Goal: Information Seeking & Learning: Learn about a topic

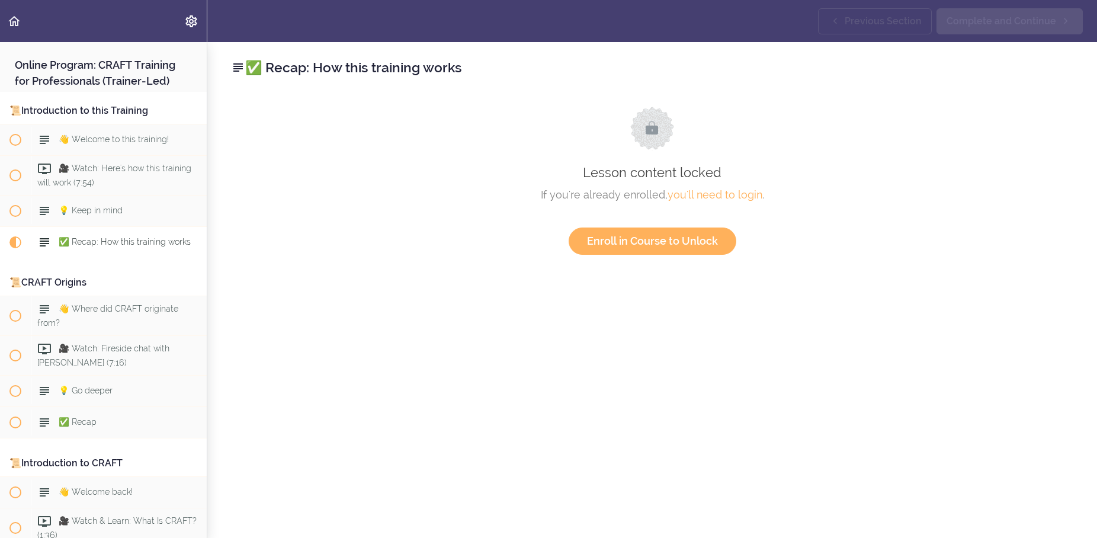
scroll to position [183, 0]
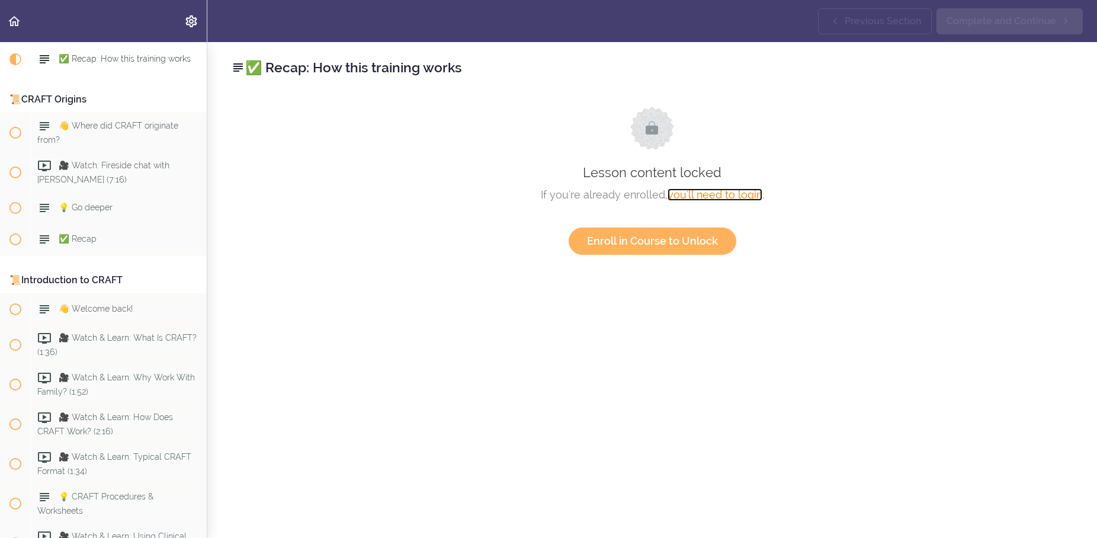
click at [723, 194] on link "you'll need to login" at bounding box center [715, 194] width 95 height 12
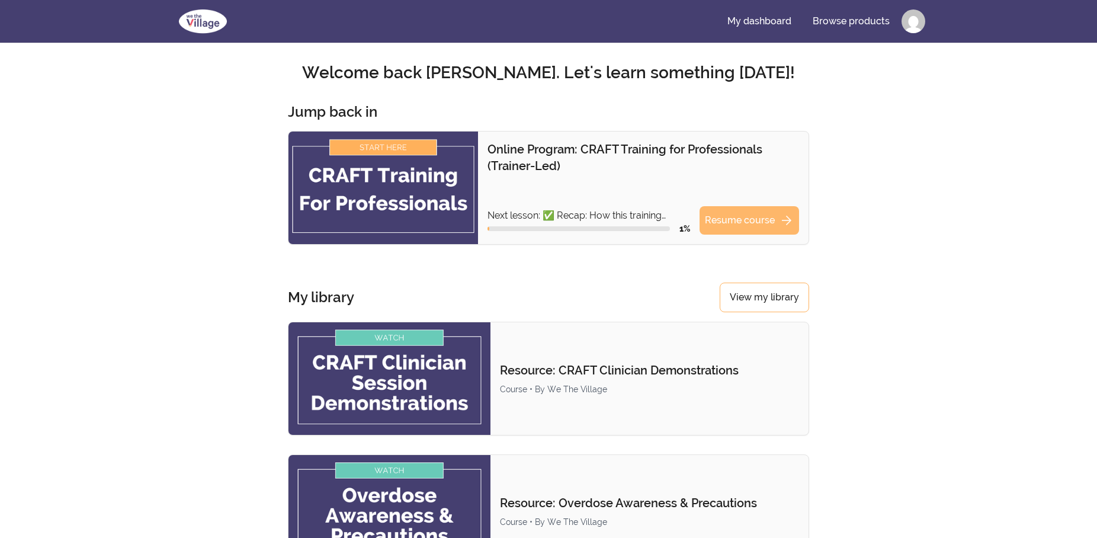
click at [756, 224] on link "Resume course arrow_forward" at bounding box center [750, 220] width 100 height 28
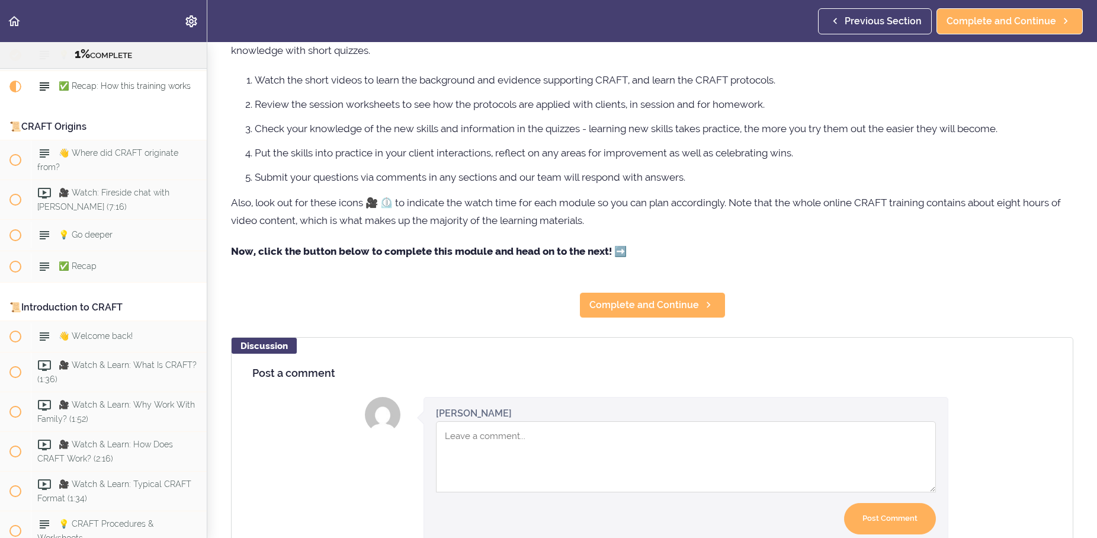
scroll to position [57, 0]
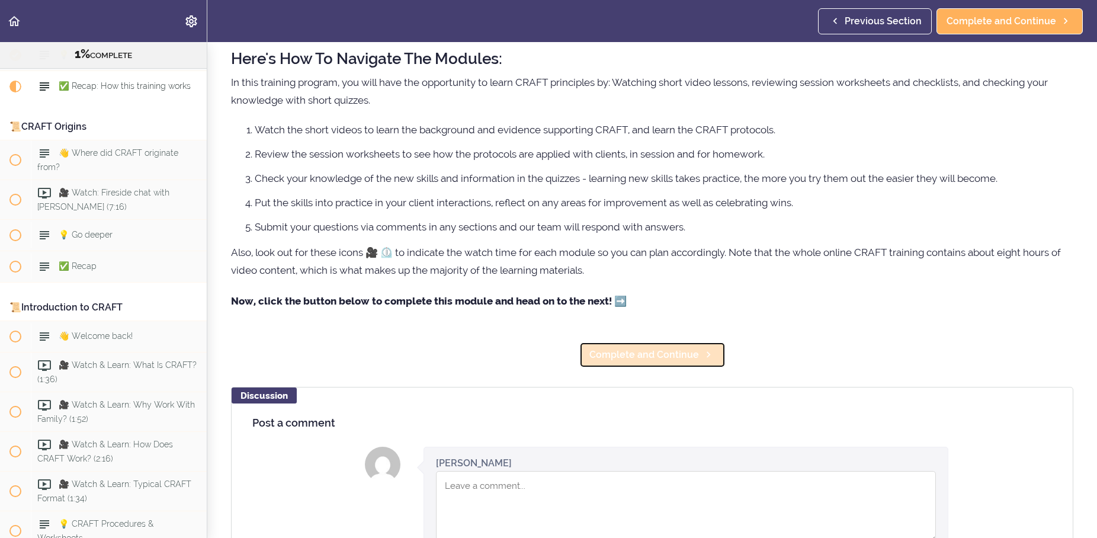
click at [645, 356] on span "Complete and Continue" at bounding box center [645, 355] width 110 height 14
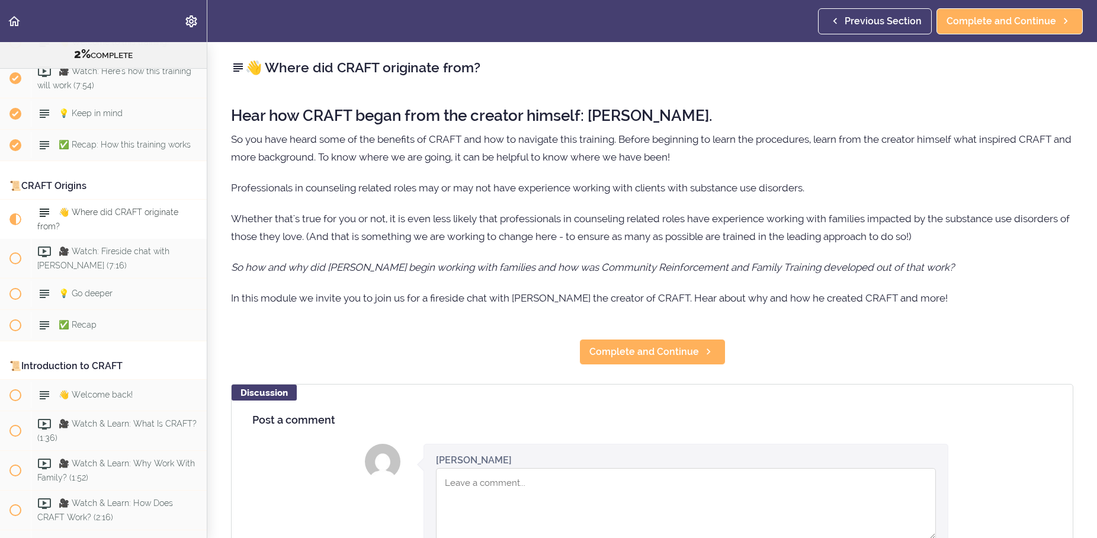
scroll to position [196, 0]
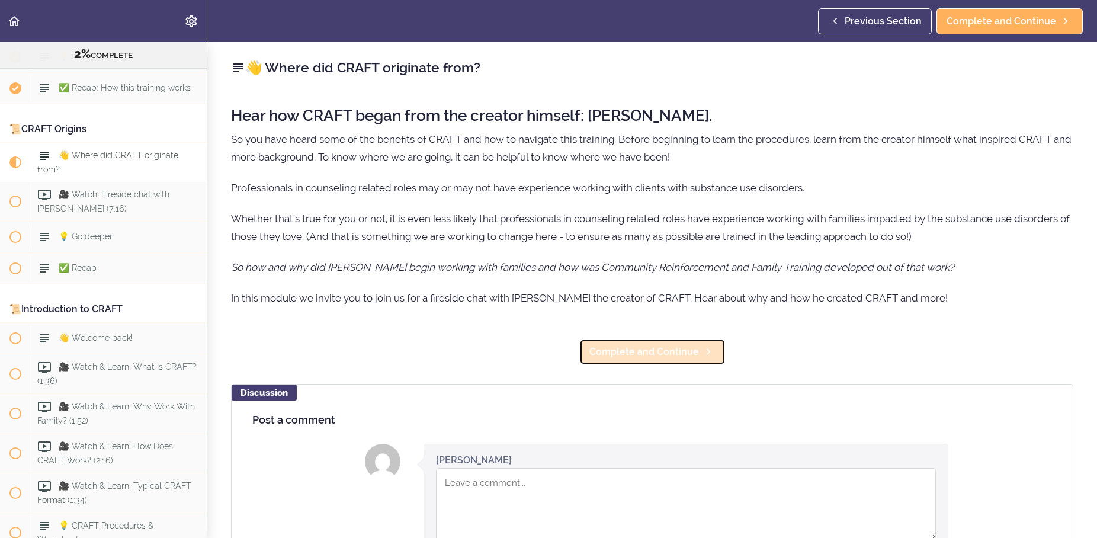
click at [620, 360] on link "Complete and Continue" at bounding box center [653, 352] width 146 height 26
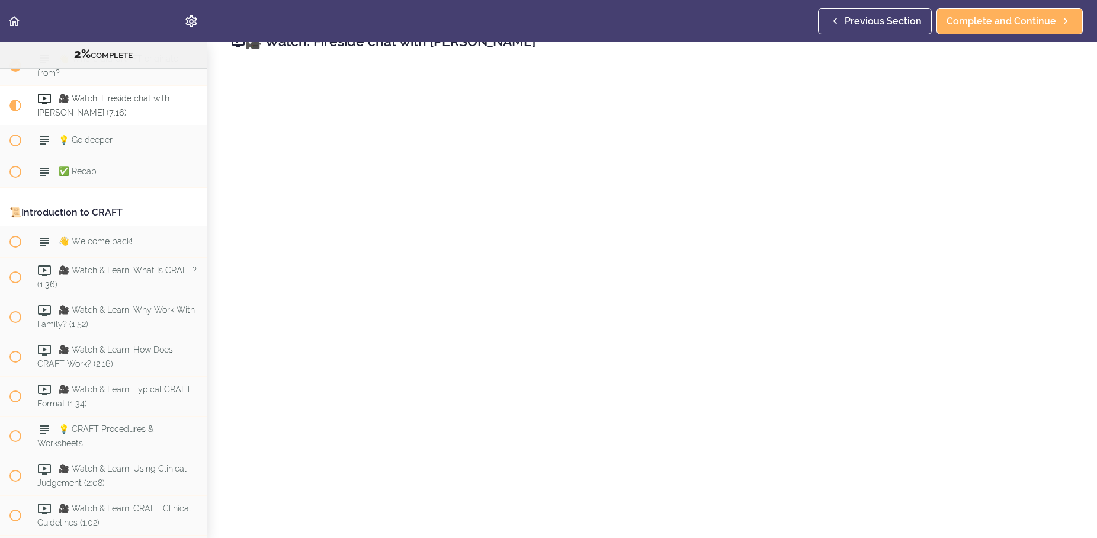
scroll to position [57, 0]
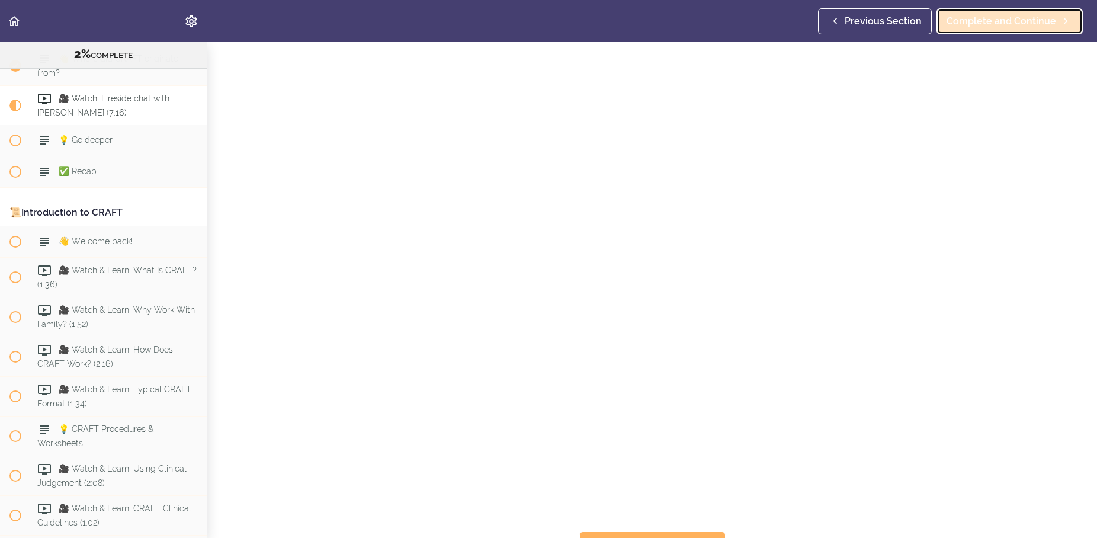
click at [992, 18] on span "Complete and Continue" at bounding box center [1002, 21] width 110 height 14
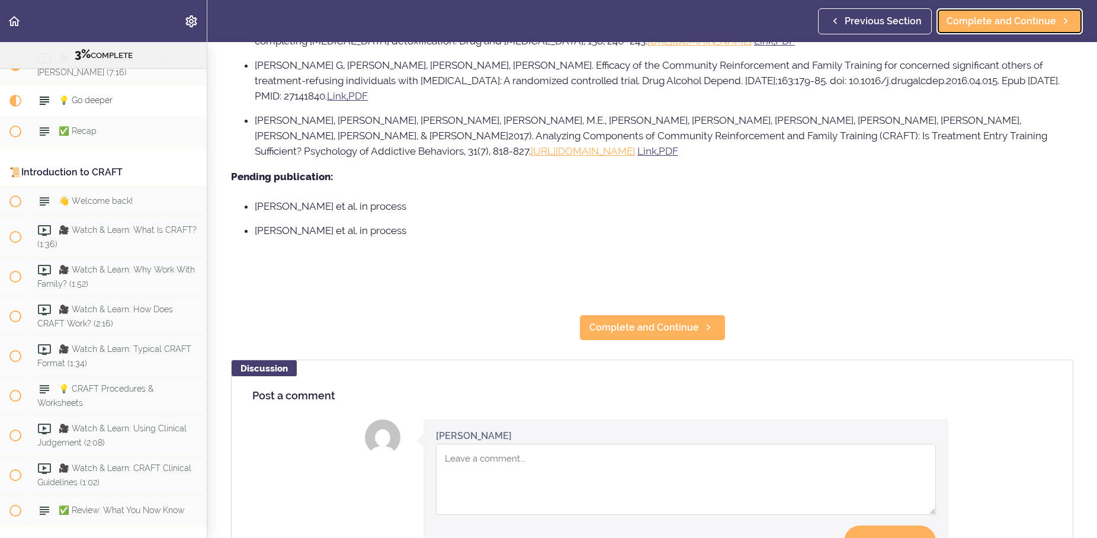
scroll to position [910, 0]
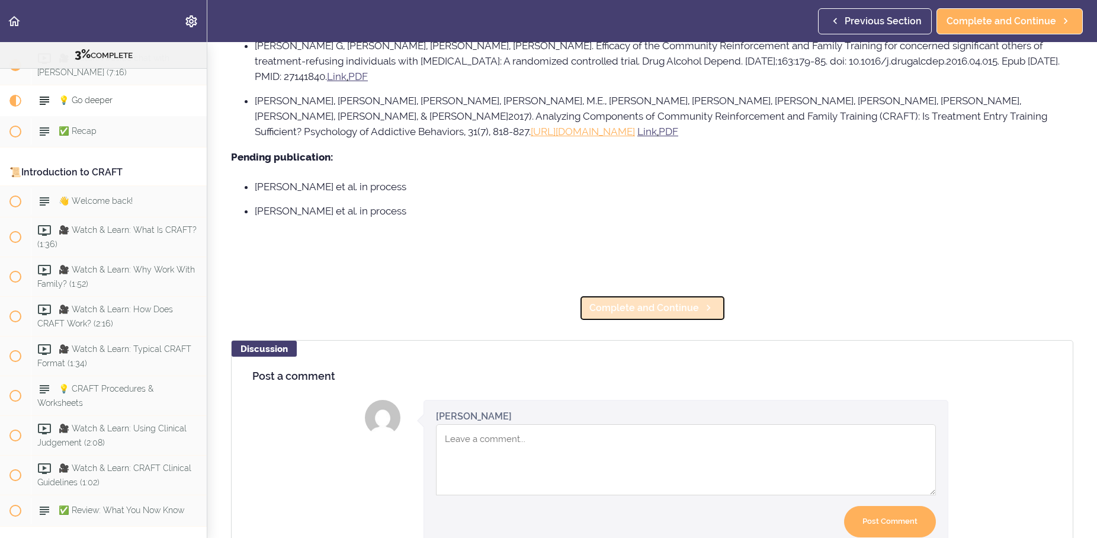
click at [663, 314] on span "Complete and Continue" at bounding box center [645, 308] width 110 height 14
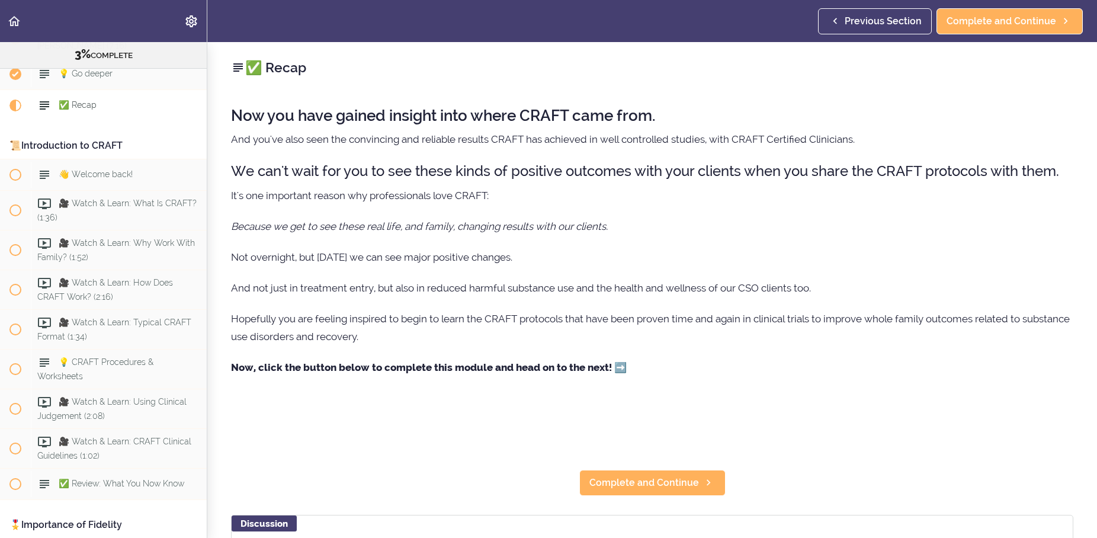
scroll to position [364, 0]
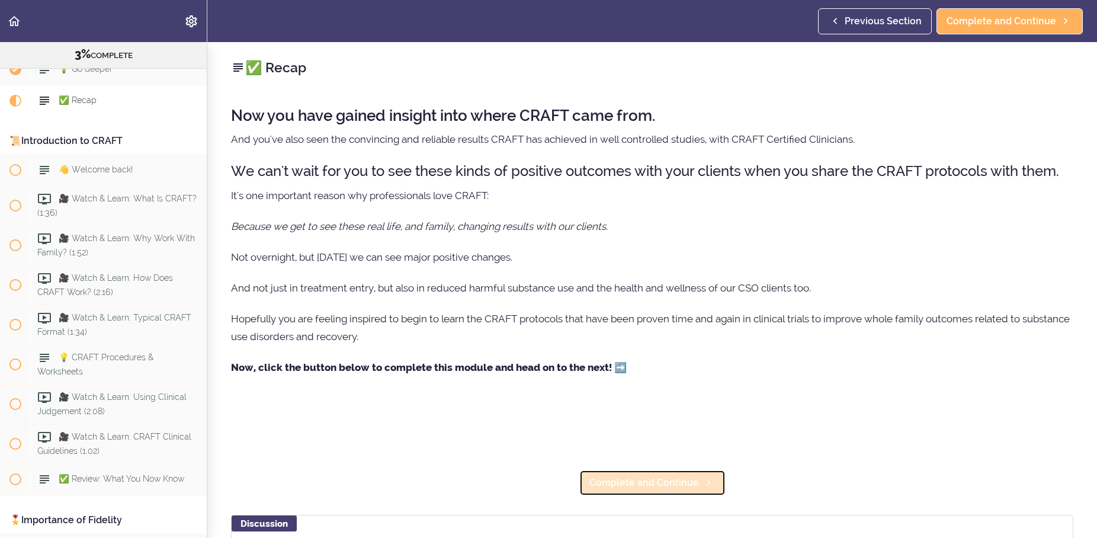
click at [648, 481] on span "Complete and Continue" at bounding box center [645, 483] width 110 height 14
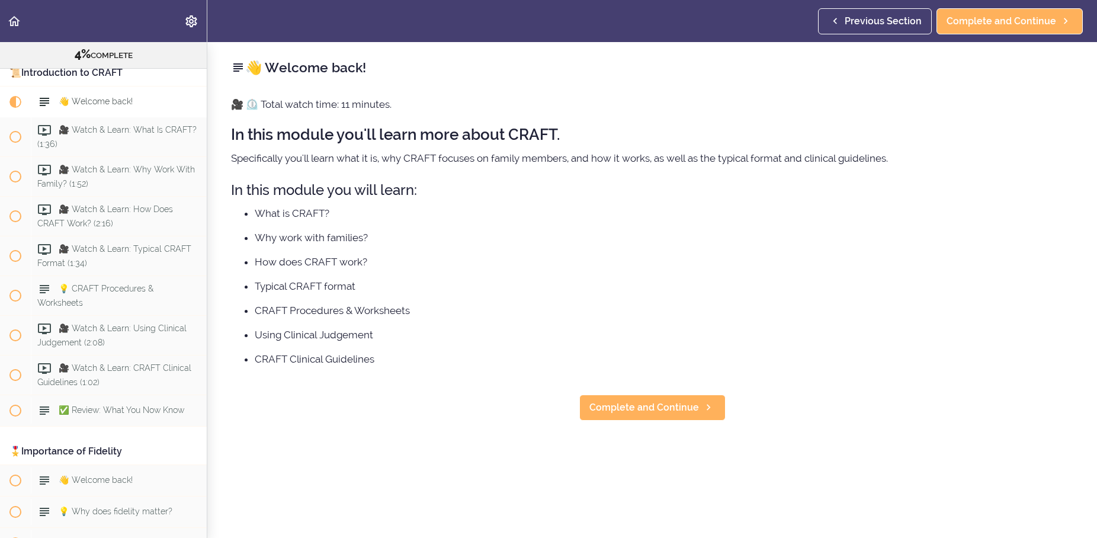
scroll to position [434, 0]
click at [593, 9] on header "Autoplay Autocomplete Previous Section Complete and Continue" at bounding box center [548, 21] width 1097 height 42
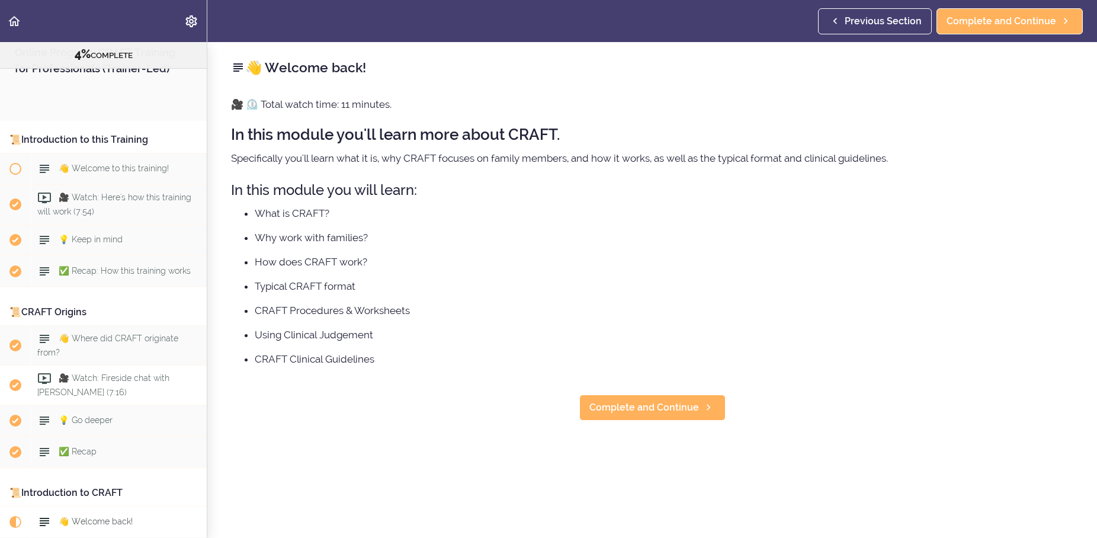
scroll to position [0, 0]
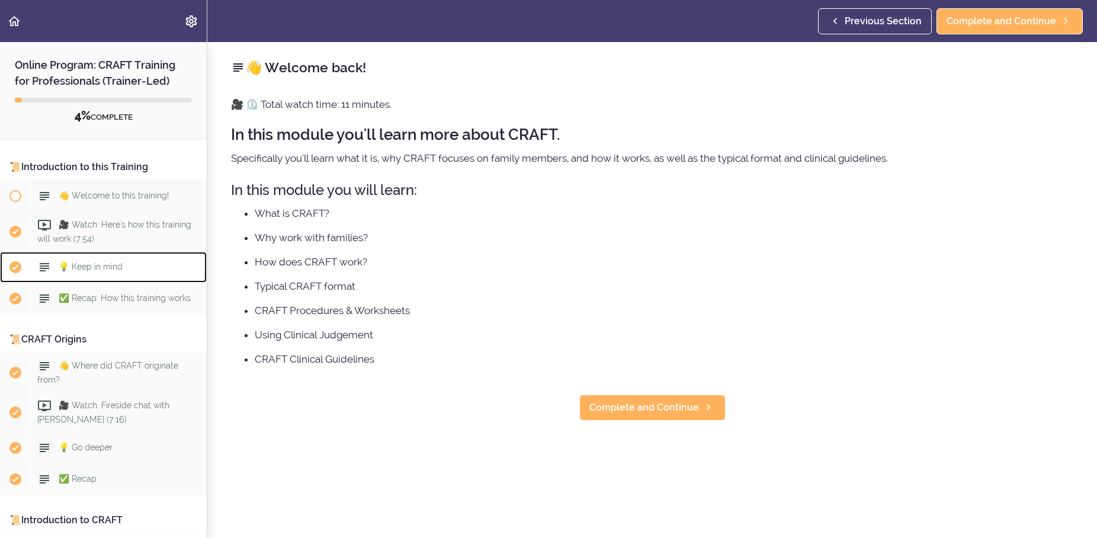
click at [91, 274] on div "💡 Keep in mind" at bounding box center [119, 267] width 176 height 26
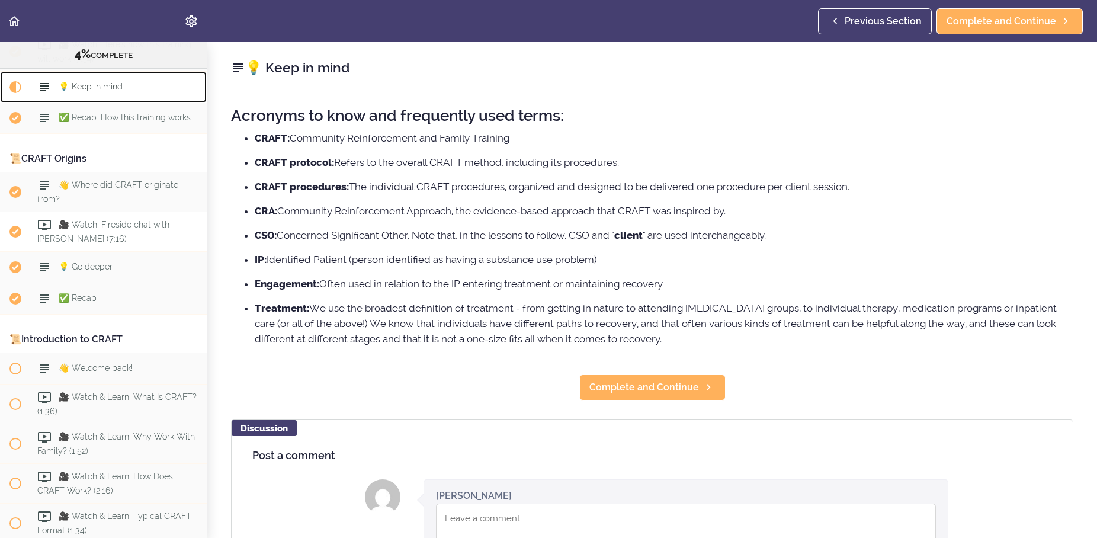
scroll to position [166, 0]
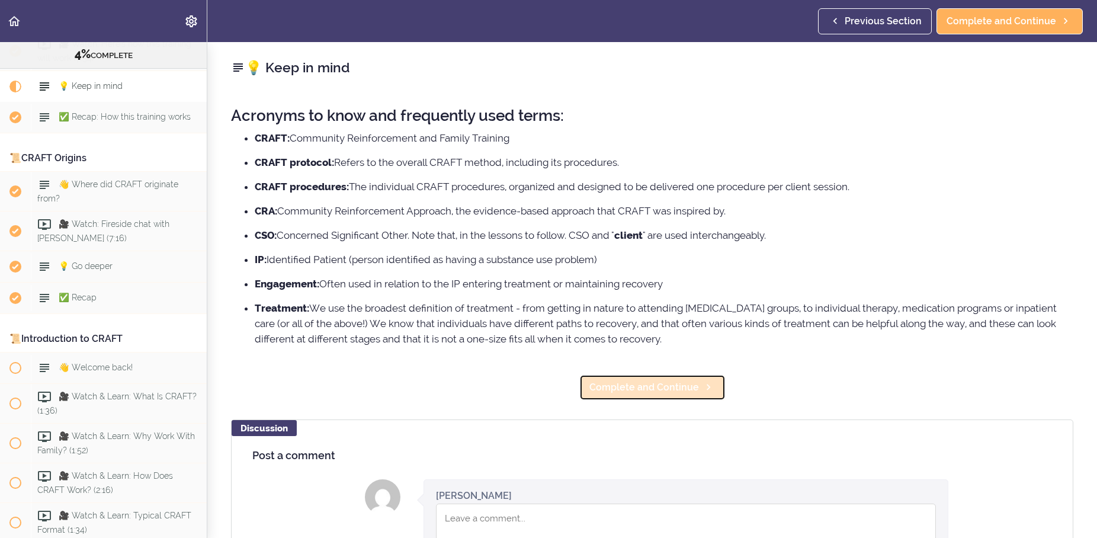
click at [676, 389] on span "Complete and Continue" at bounding box center [645, 387] width 110 height 14
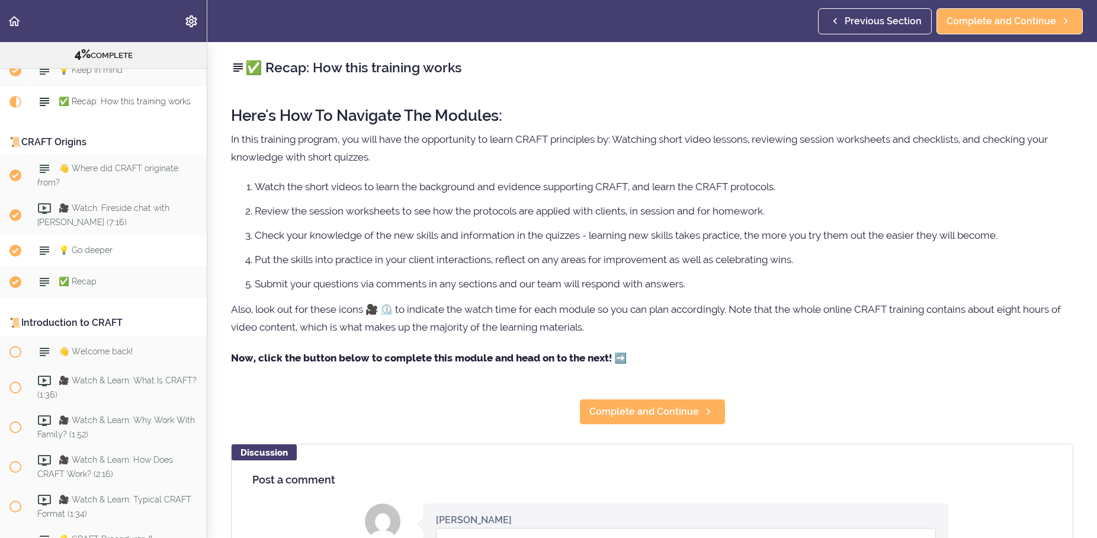
scroll to position [183, 0]
click at [78, 281] on span "✅ Recap" at bounding box center [78, 280] width 38 height 9
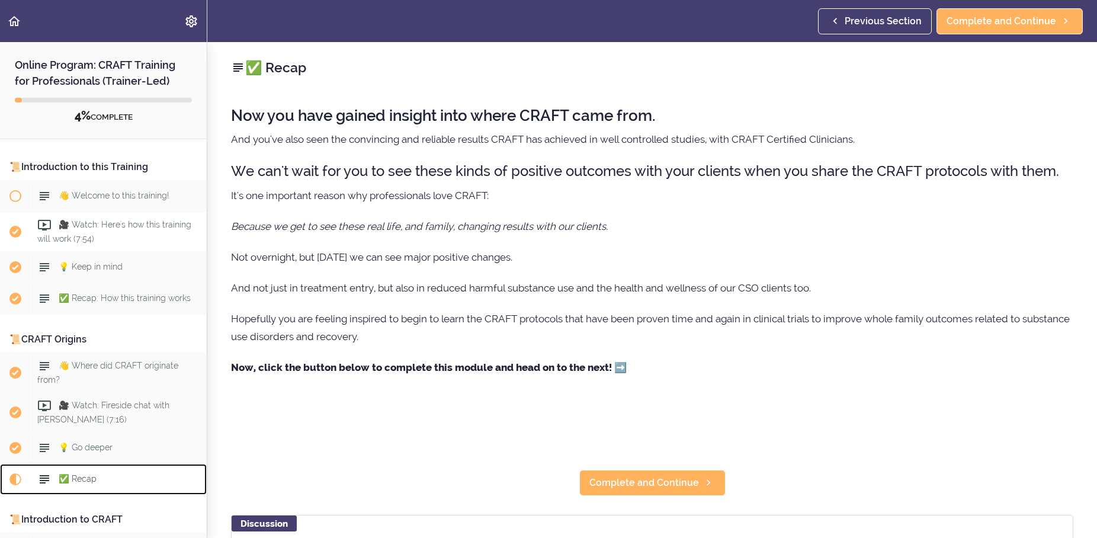
scroll to position [57, 0]
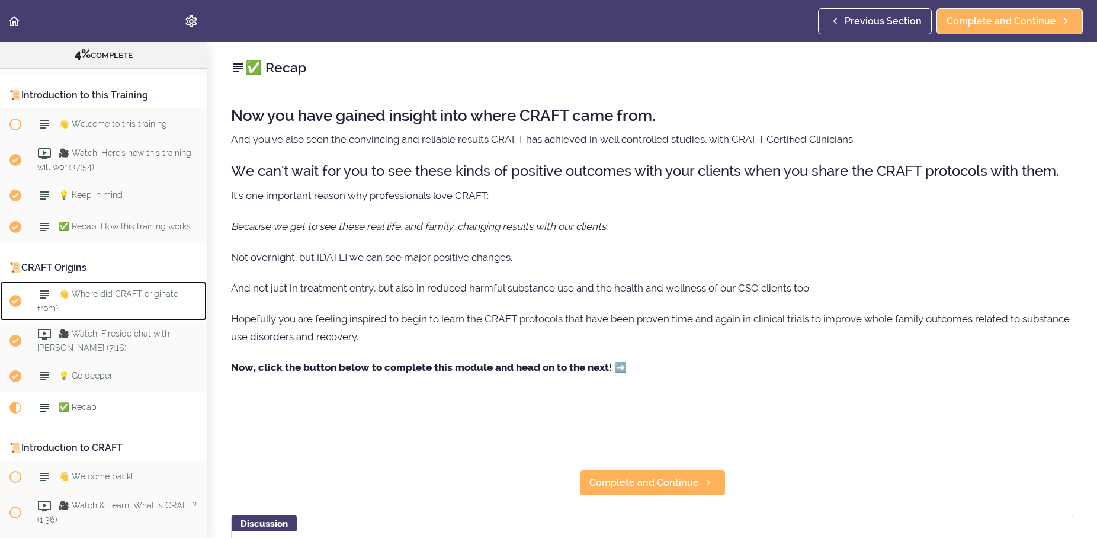
click at [126, 294] on span "👋 Where did CRAFT originate from?" at bounding box center [107, 300] width 141 height 23
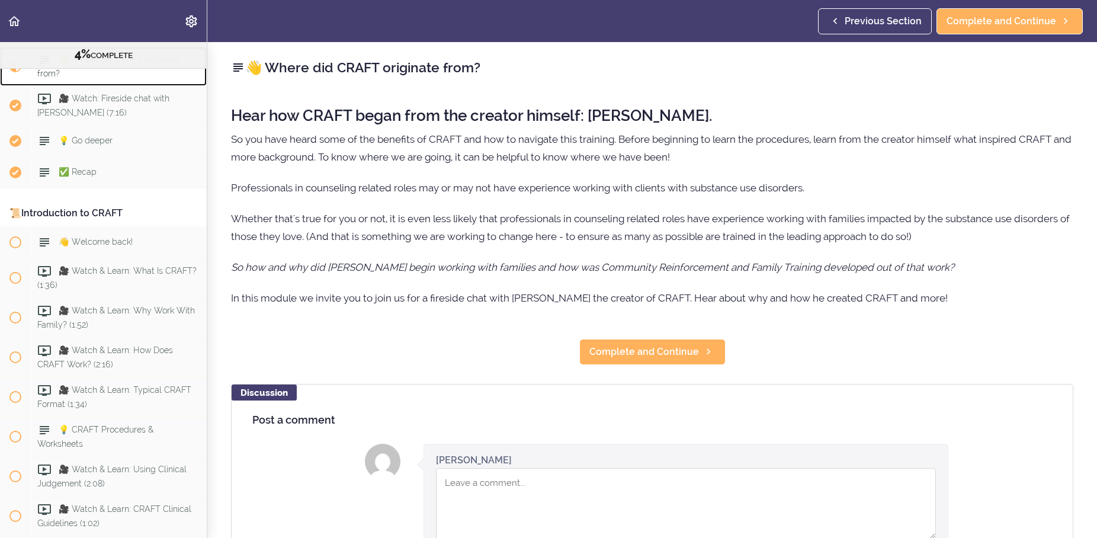
scroll to position [252, 0]
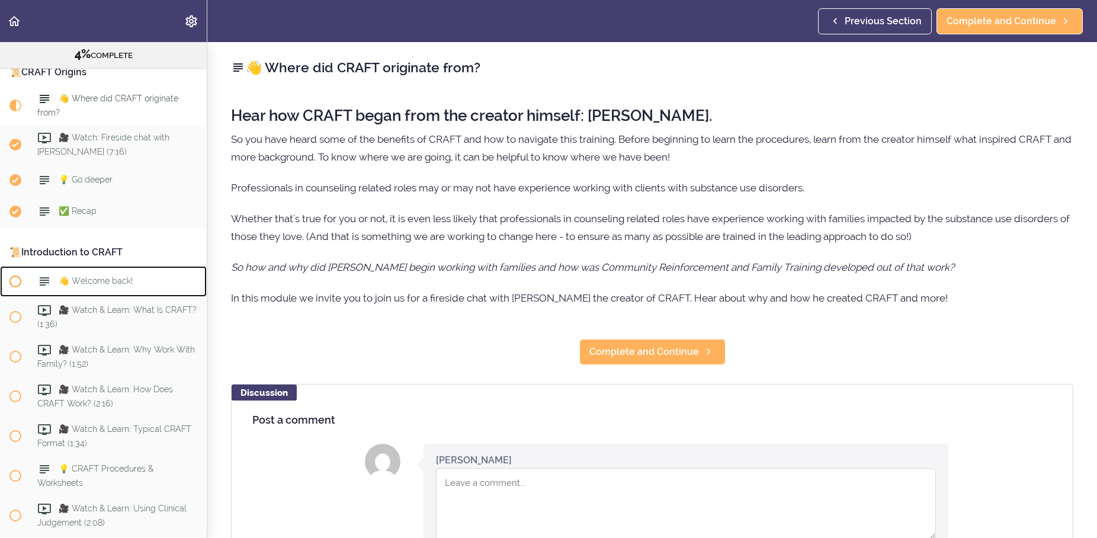
click at [105, 284] on span "👋 Welcome back!" at bounding box center [96, 280] width 74 height 9
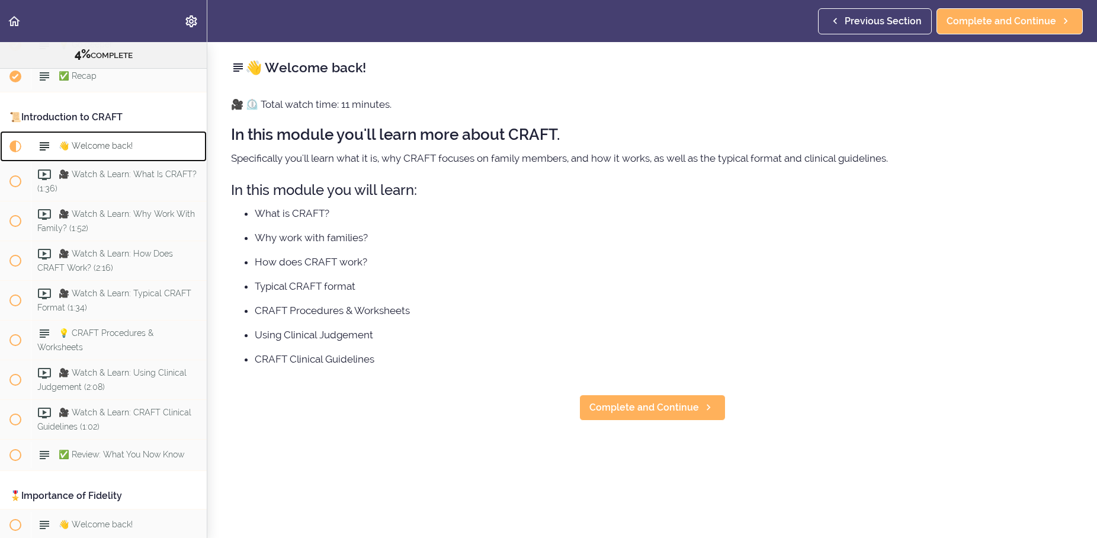
scroll to position [434, 0]
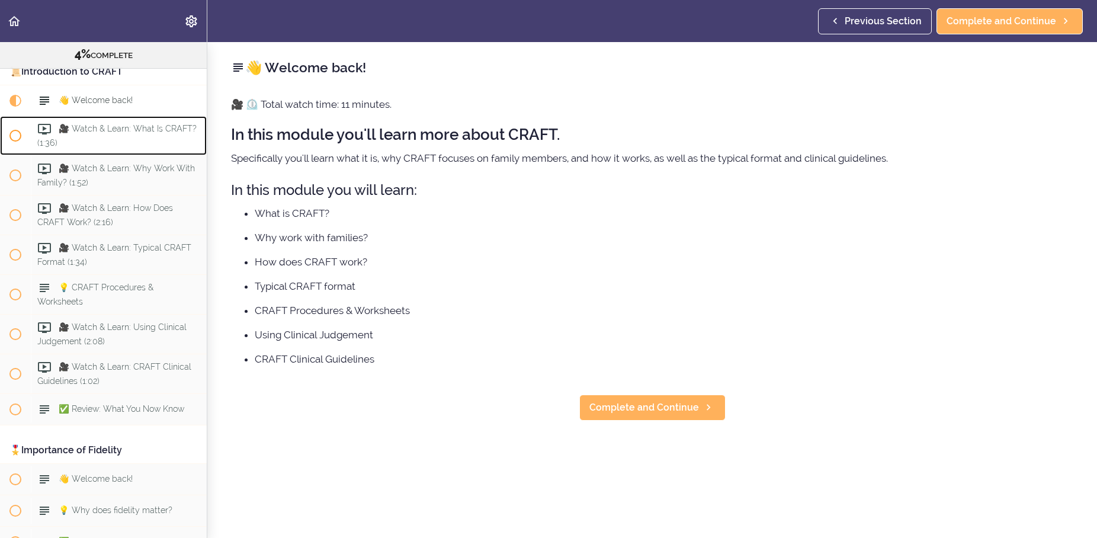
click at [110, 135] on span "🎥 Watch & Learn: What Is CRAFT? (1:36)" at bounding box center [116, 135] width 159 height 23
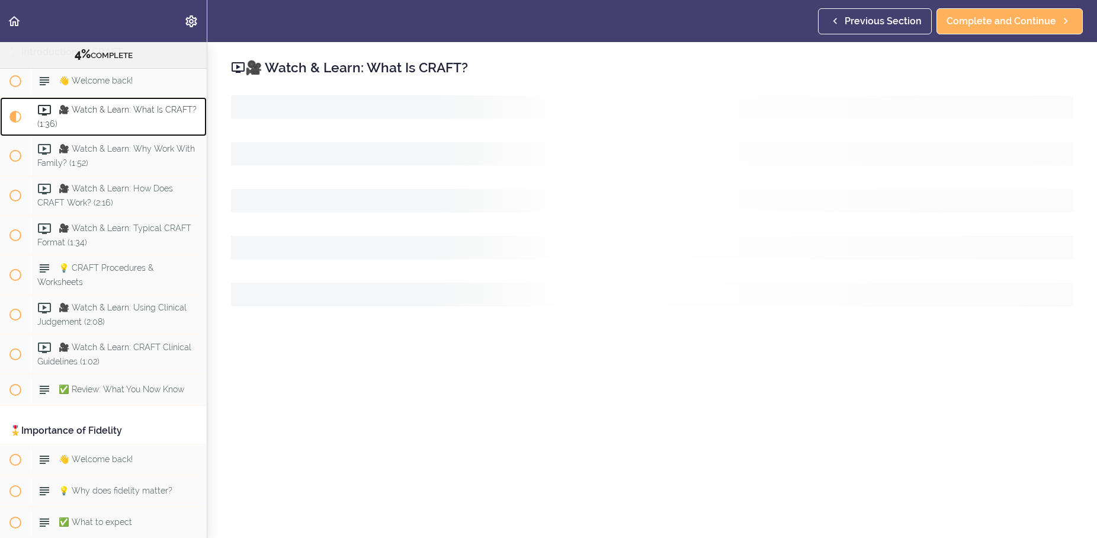
scroll to position [465, 0]
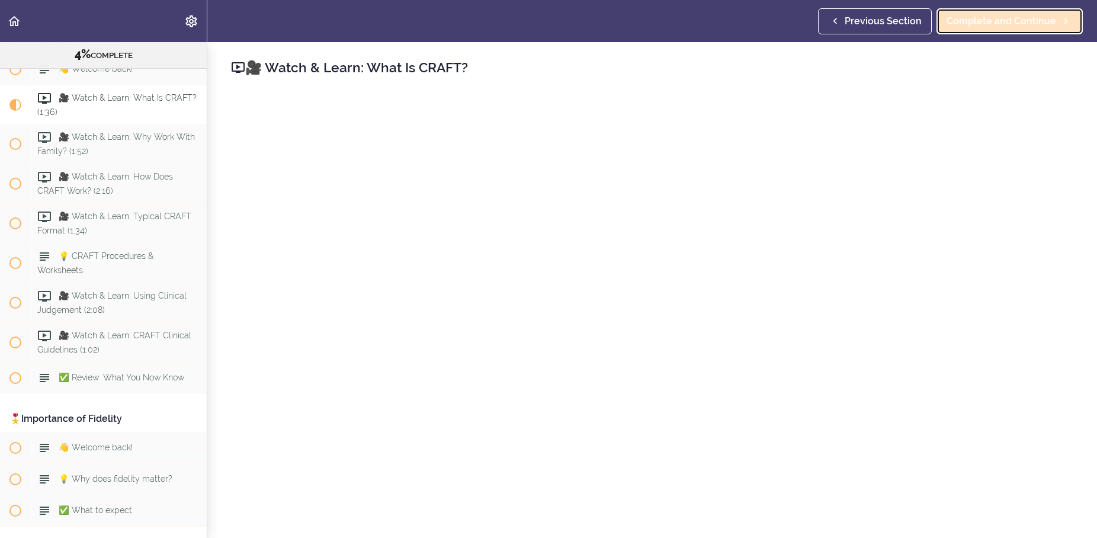
click at [979, 23] on span "Complete and Continue" at bounding box center [1002, 21] width 110 height 14
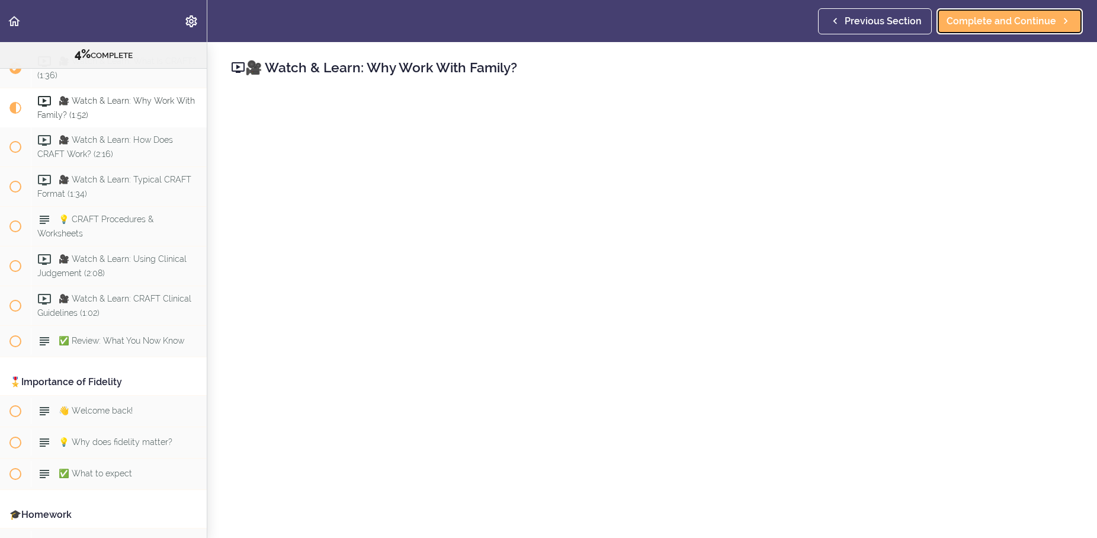
scroll to position [505, 0]
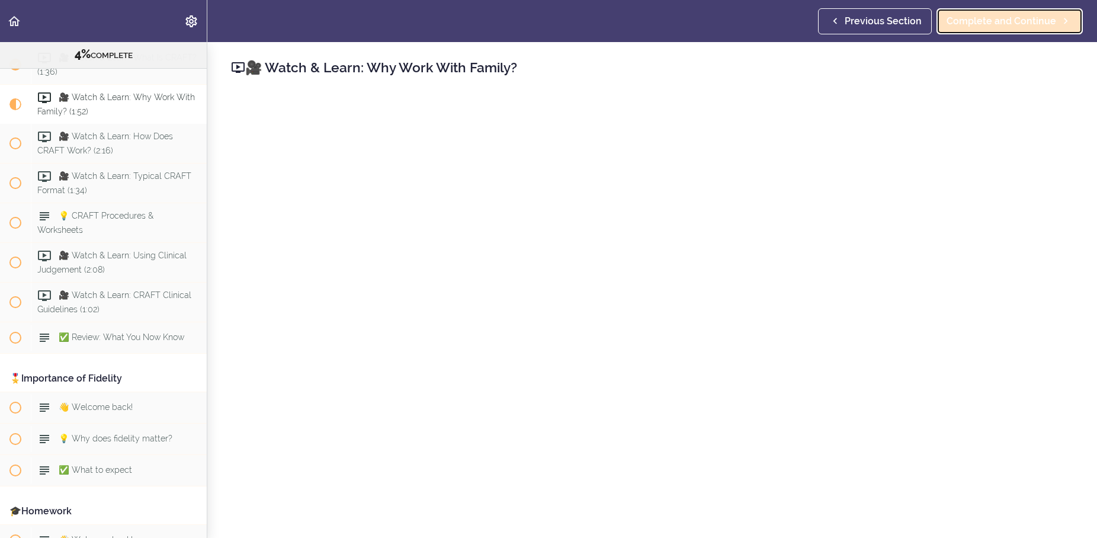
click at [974, 28] on link "Complete and Continue" at bounding box center [1010, 21] width 146 height 26
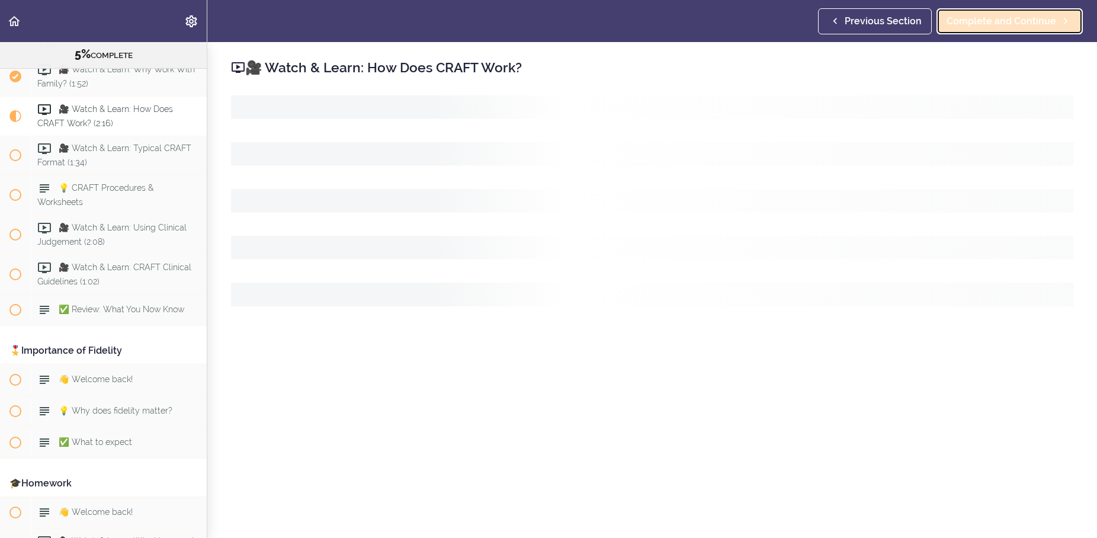
scroll to position [545, 0]
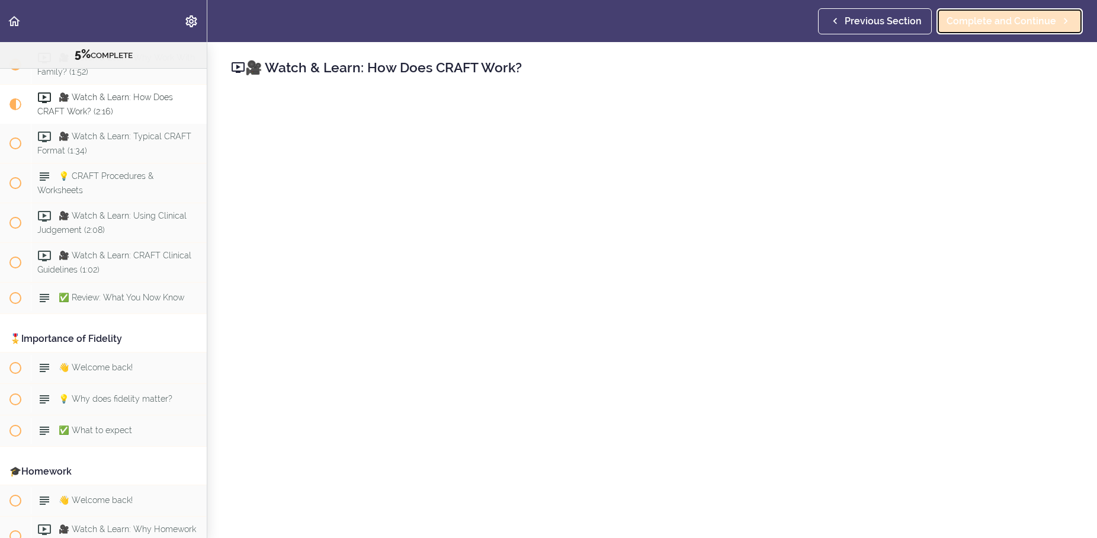
click at [993, 20] on span "Complete and Continue" at bounding box center [1002, 21] width 110 height 14
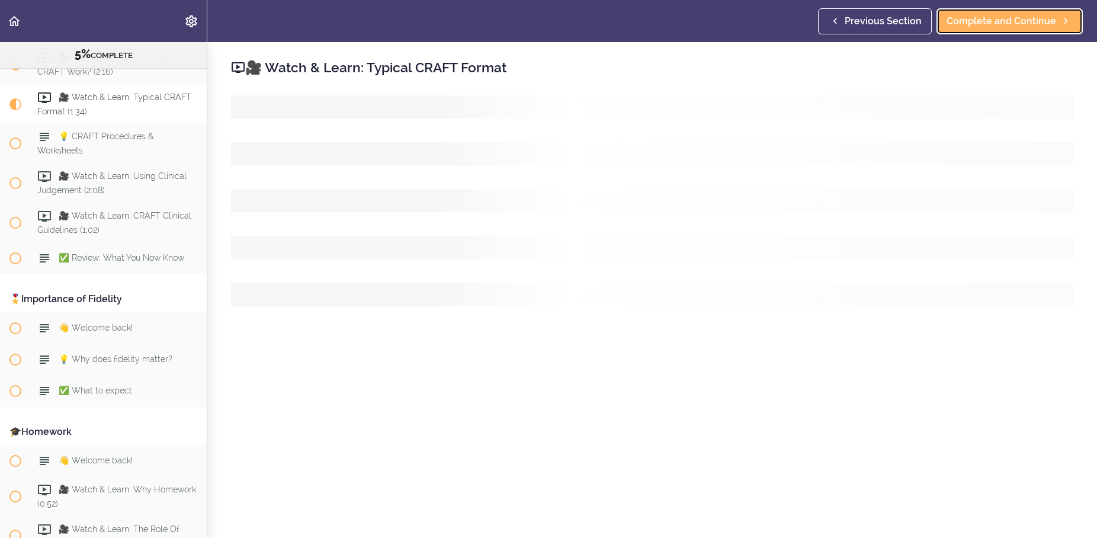
scroll to position [585, 0]
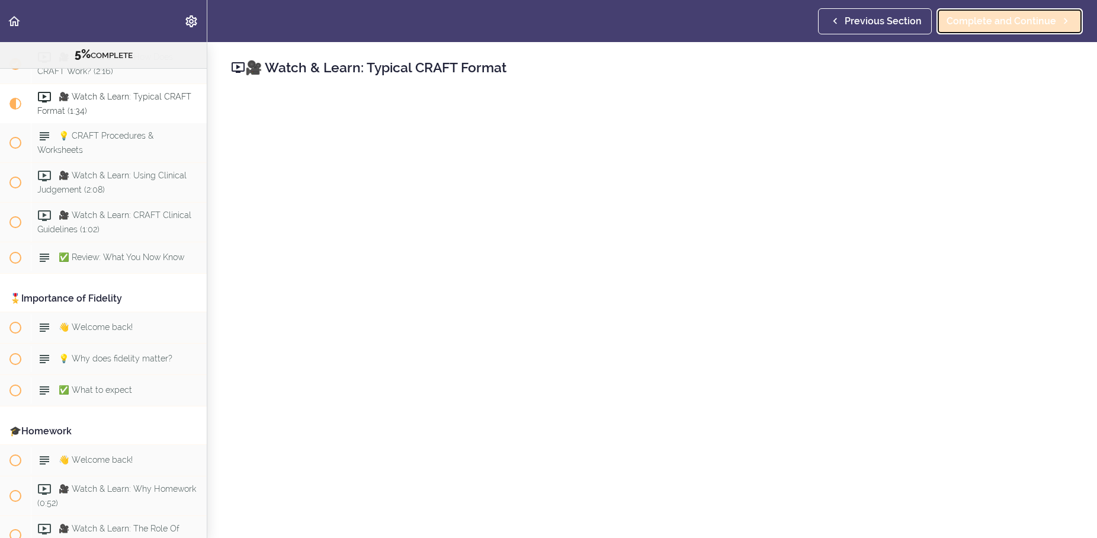
click at [1022, 25] on span "Complete and Continue" at bounding box center [1002, 21] width 110 height 14
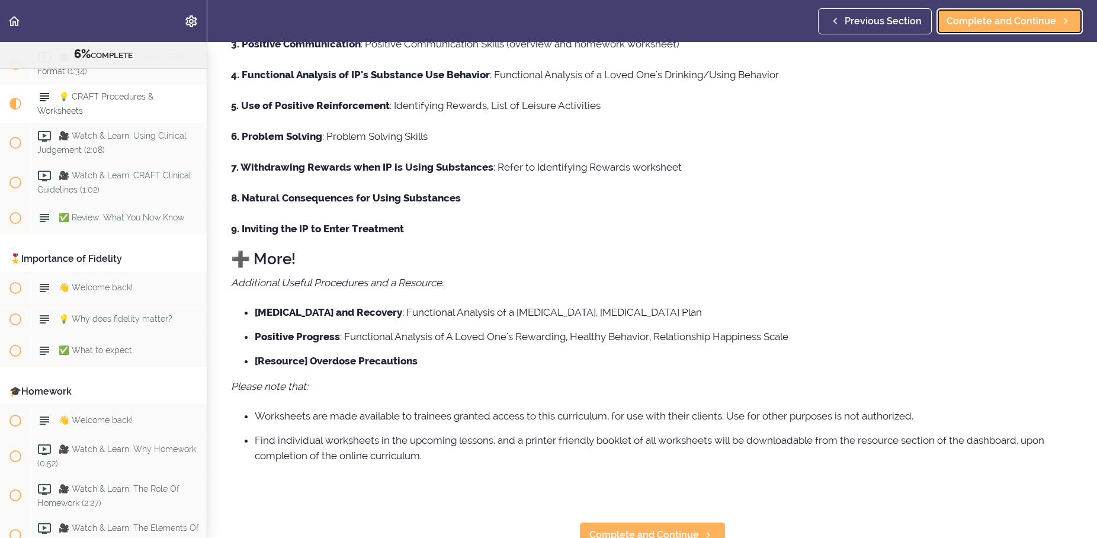
scroll to position [270, 0]
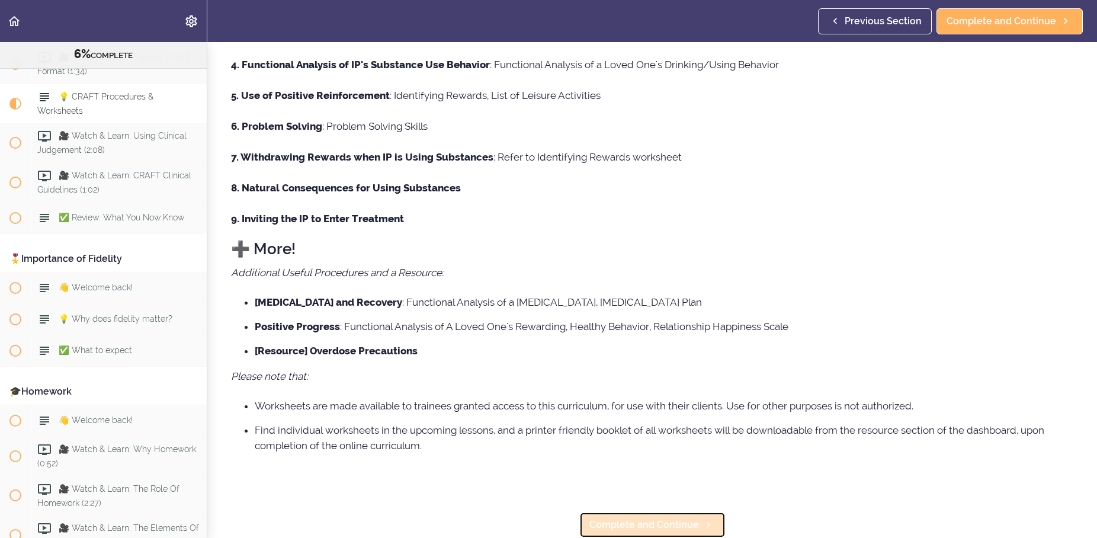
click at [622, 525] on span "Complete and Continue" at bounding box center [645, 525] width 110 height 14
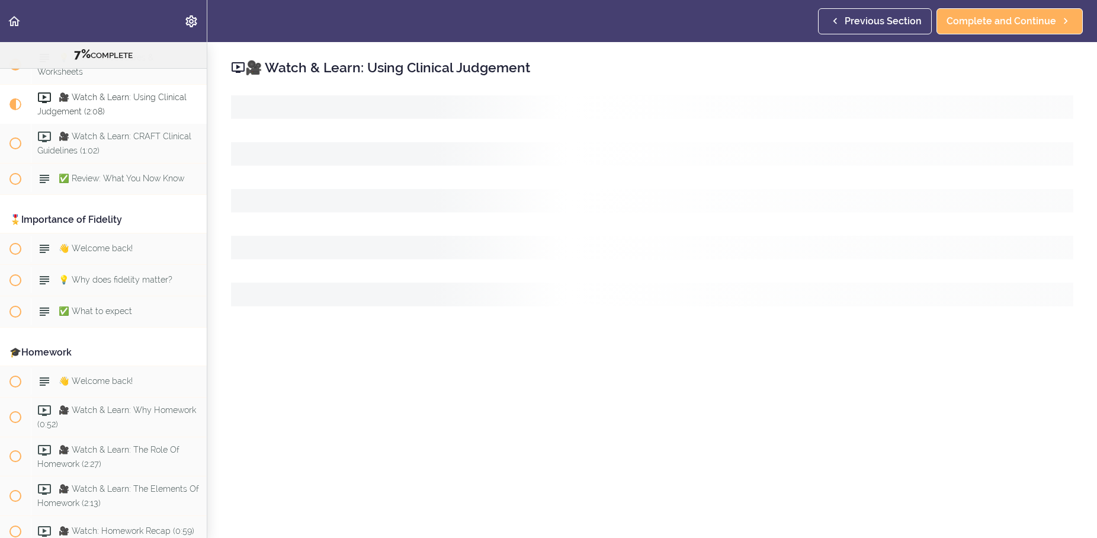
scroll to position [665, 0]
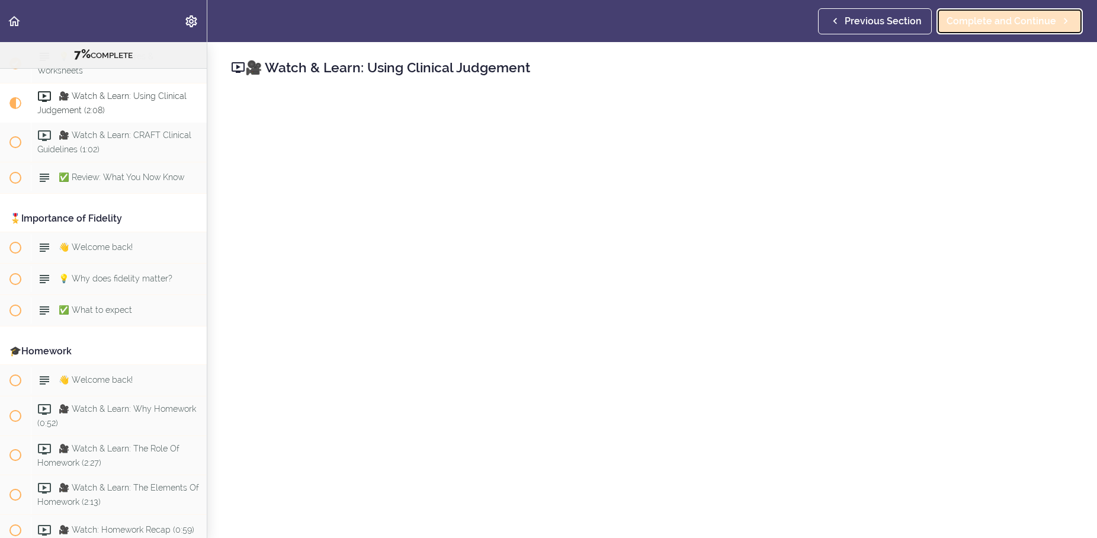
click at [993, 28] on span "Complete and Continue" at bounding box center [1002, 21] width 110 height 14
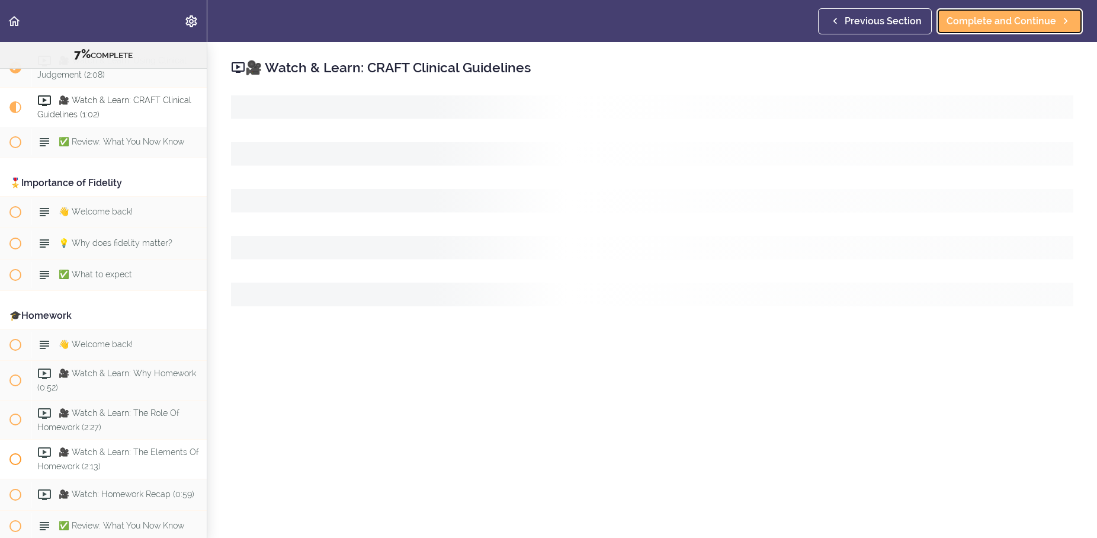
scroll to position [706, 0]
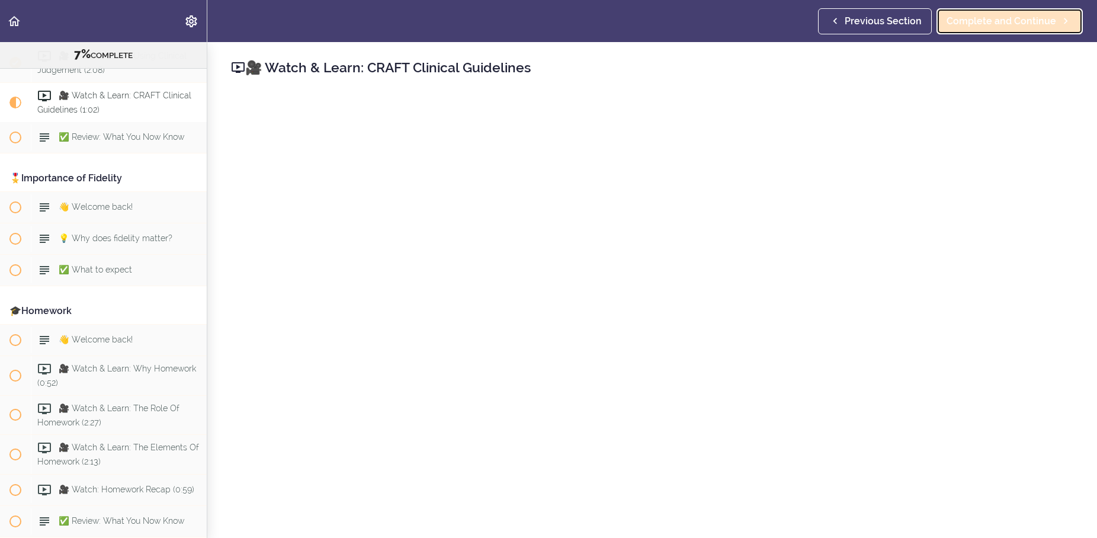
click at [999, 21] on span "Complete and Continue" at bounding box center [1002, 21] width 110 height 14
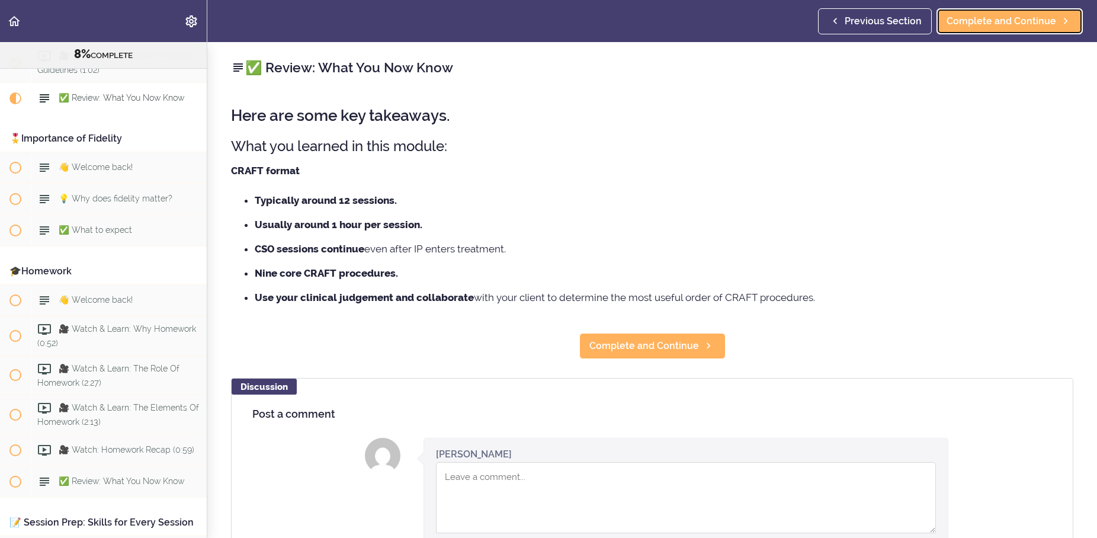
scroll to position [57, 0]
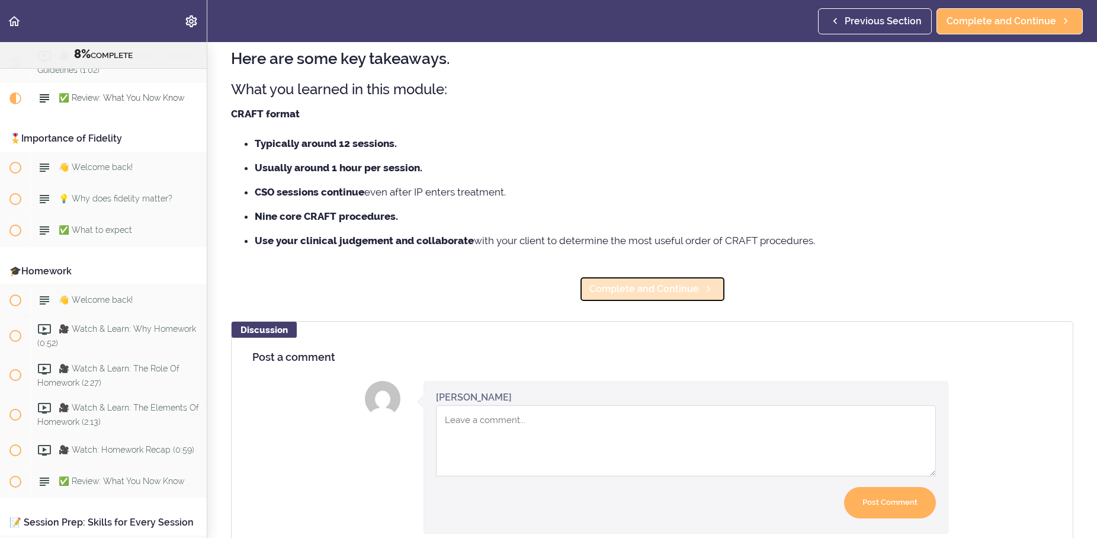
click at [619, 286] on span "Complete and Continue" at bounding box center [645, 289] width 110 height 14
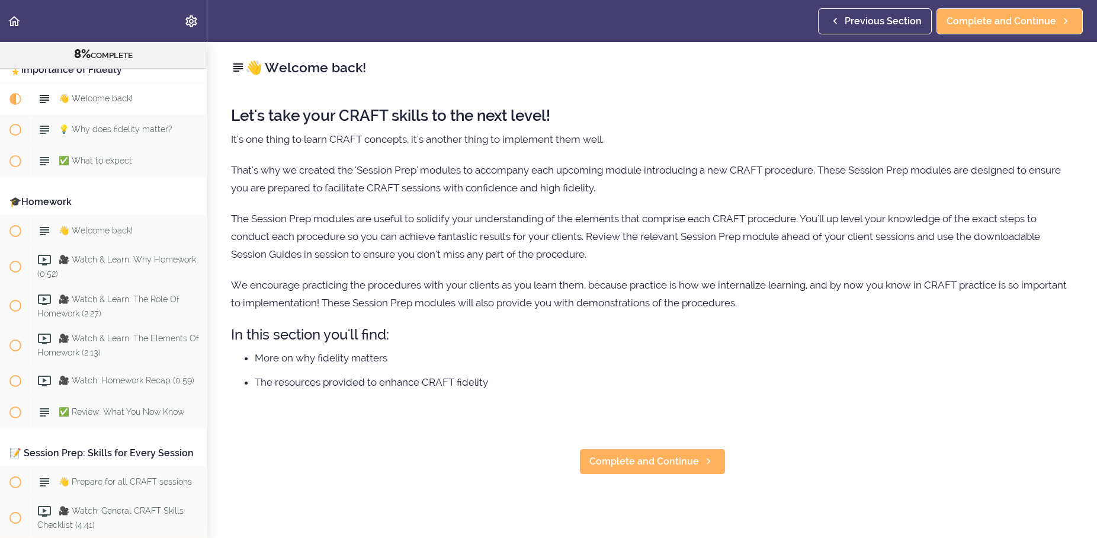
scroll to position [815, 0]
click at [648, 461] on span "Complete and Continue" at bounding box center [645, 461] width 110 height 14
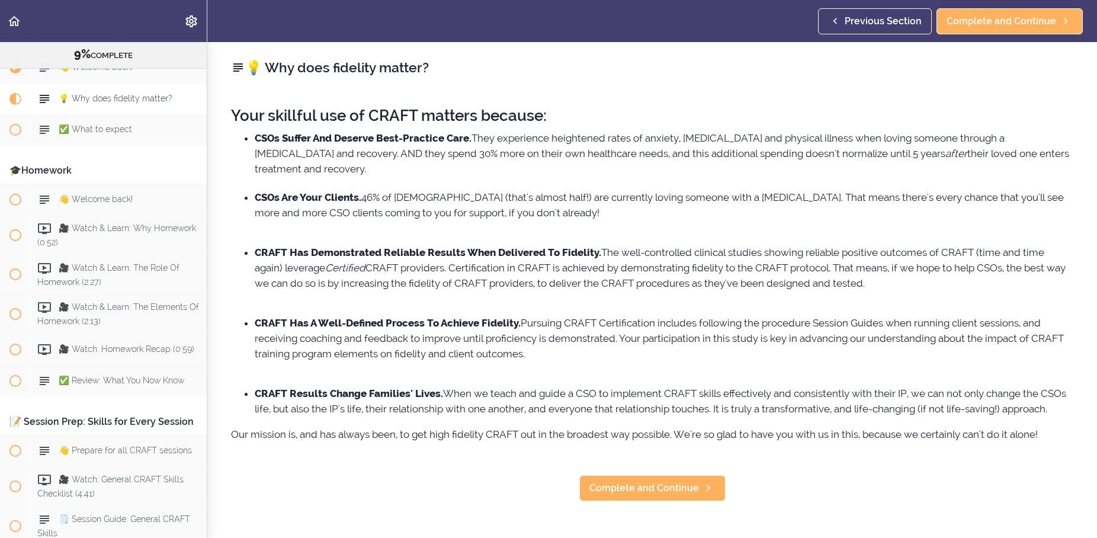
scroll to position [847, 0]
click at [624, 488] on span "Complete and Continue" at bounding box center [645, 488] width 110 height 14
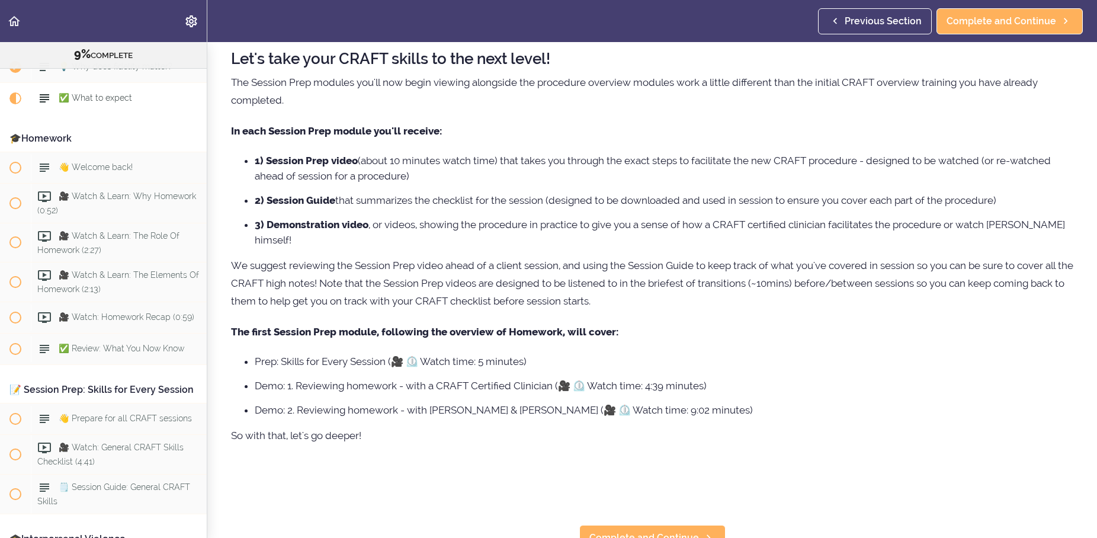
scroll to position [72, 0]
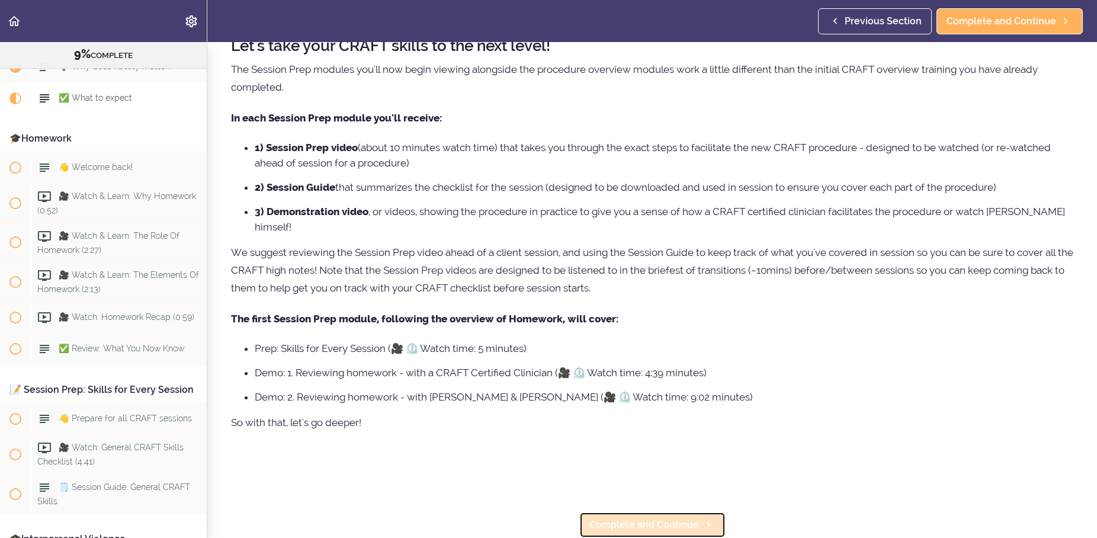
click at [613, 525] on span "Complete and Continue" at bounding box center [645, 525] width 110 height 14
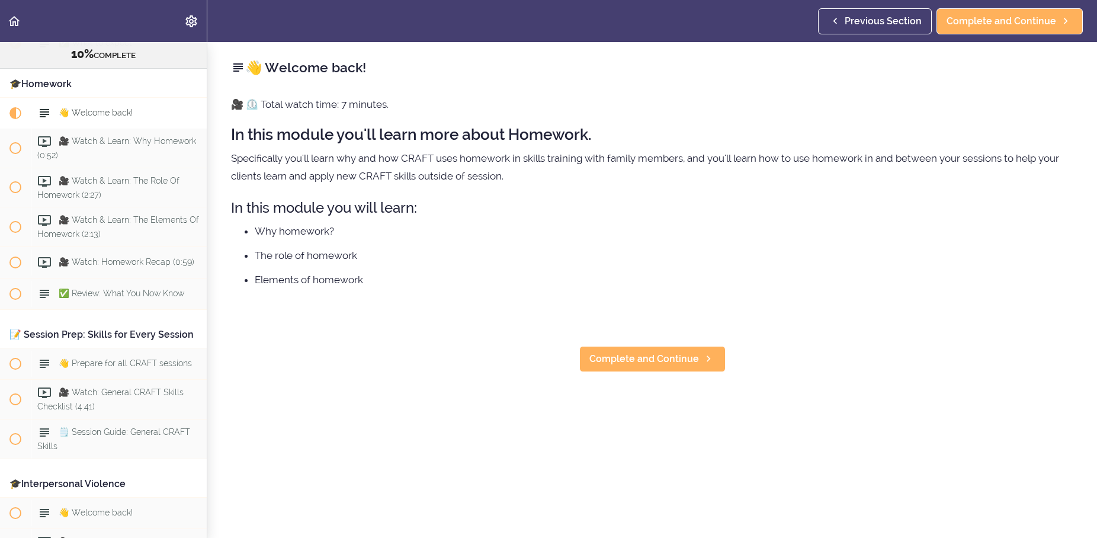
scroll to position [948, 0]
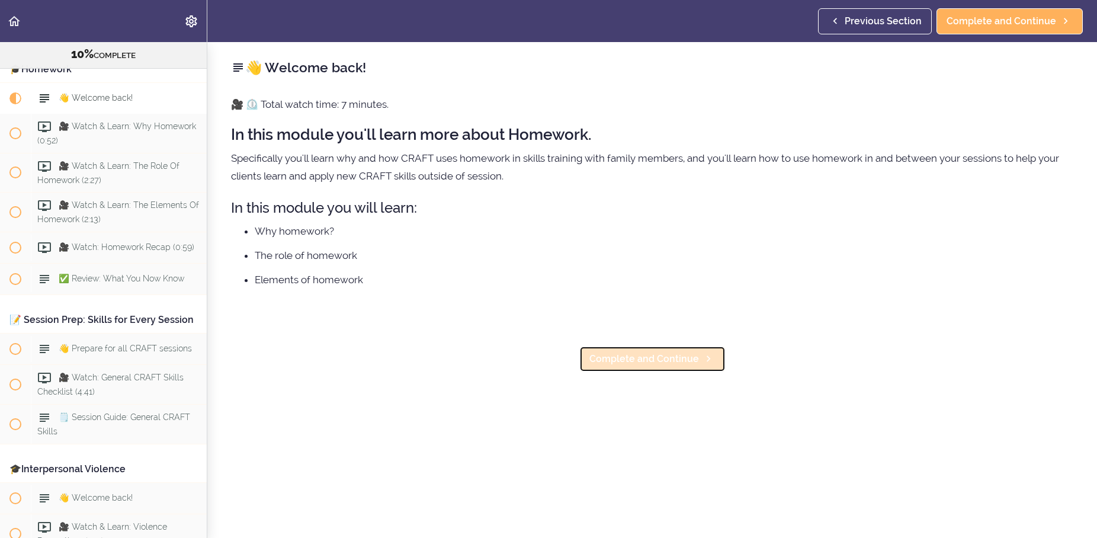
click at [661, 363] on span "Complete and Continue" at bounding box center [645, 359] width 110 height 14
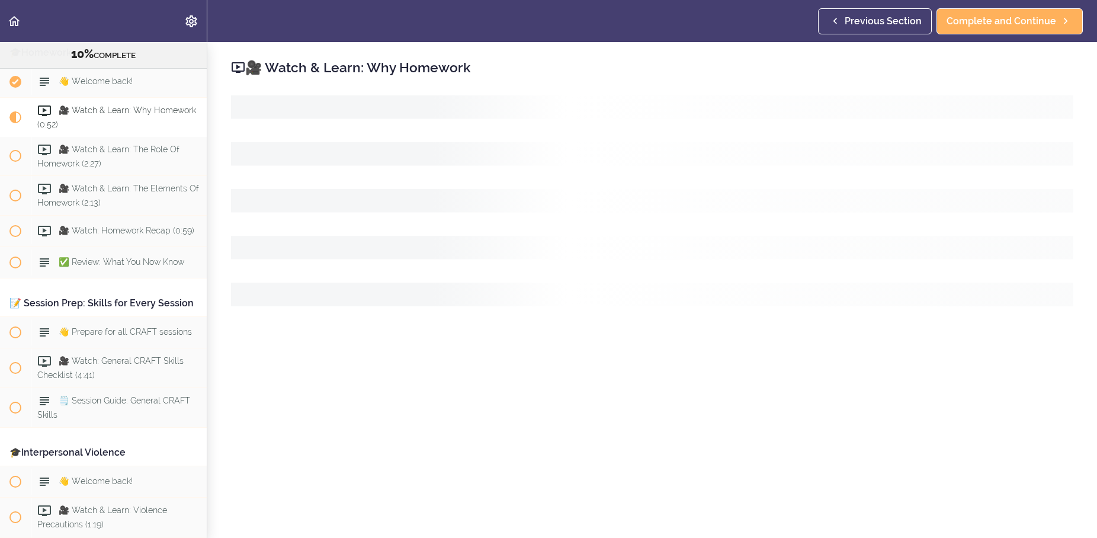
scroll to position [979, 0]
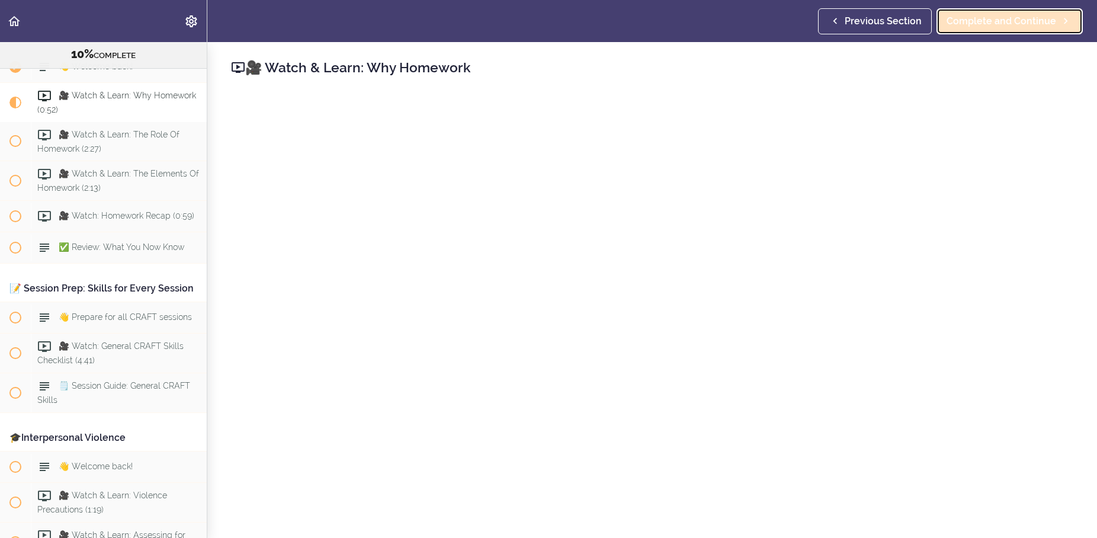
click at [1012, 23] on span "Complete and Continue" at bounding box center [1002, 21] width 110 height 14
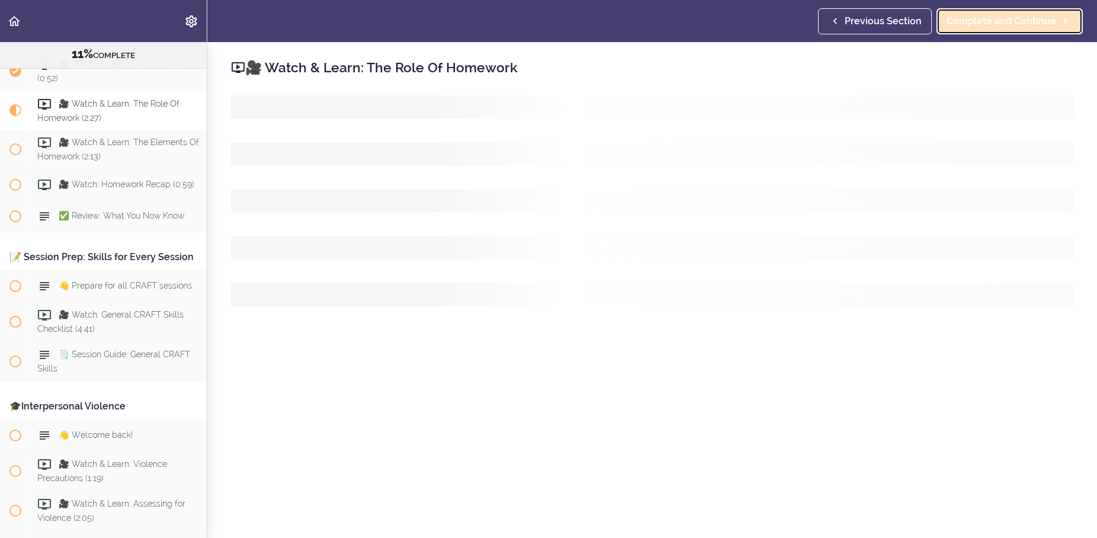
scroll to position [1020, 0]
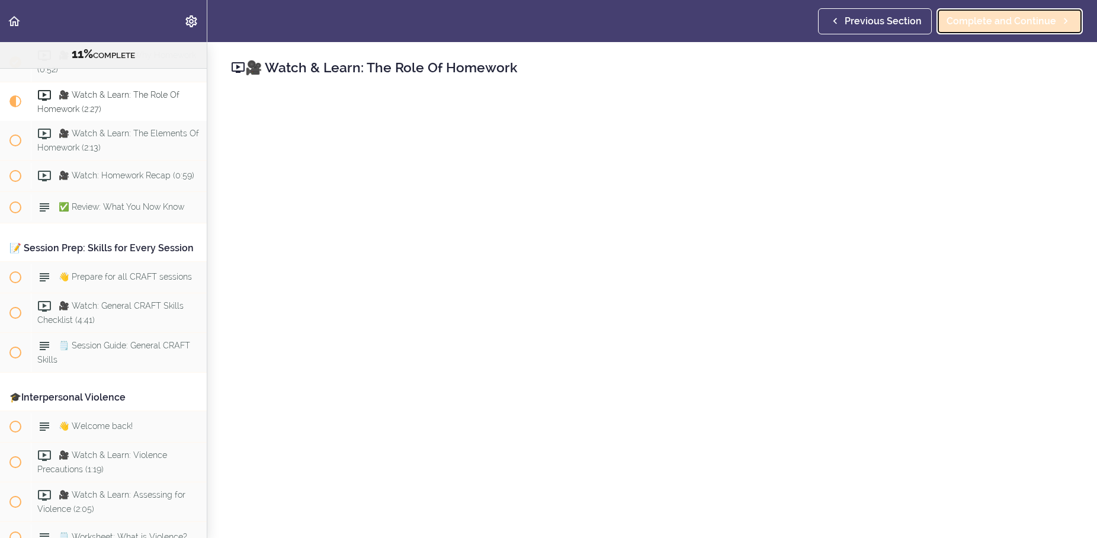
click at [985, 19] on span "Complete and Continue" at bounding box center [1002, 21] width 110 height 14
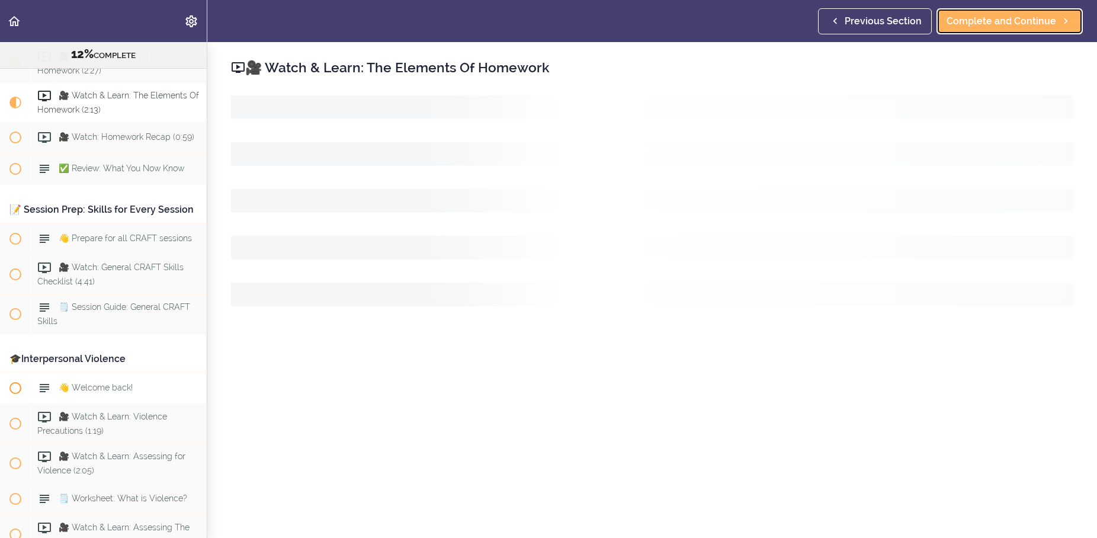
scroll to position [1060, 0]
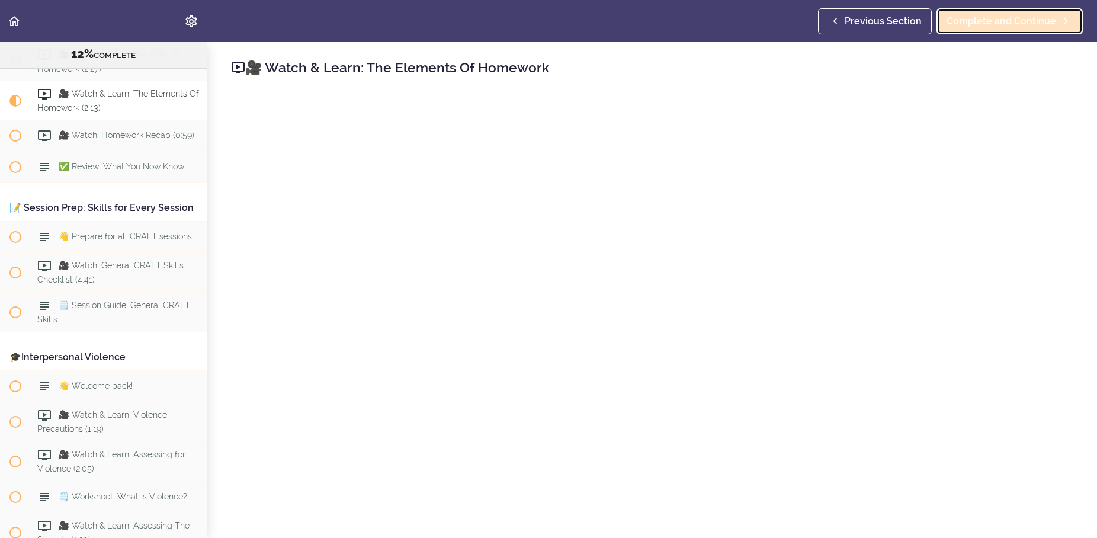
click at [972, 14] on link "Complete and Continue" at bounding box center [1010, 21] width 146 height 26
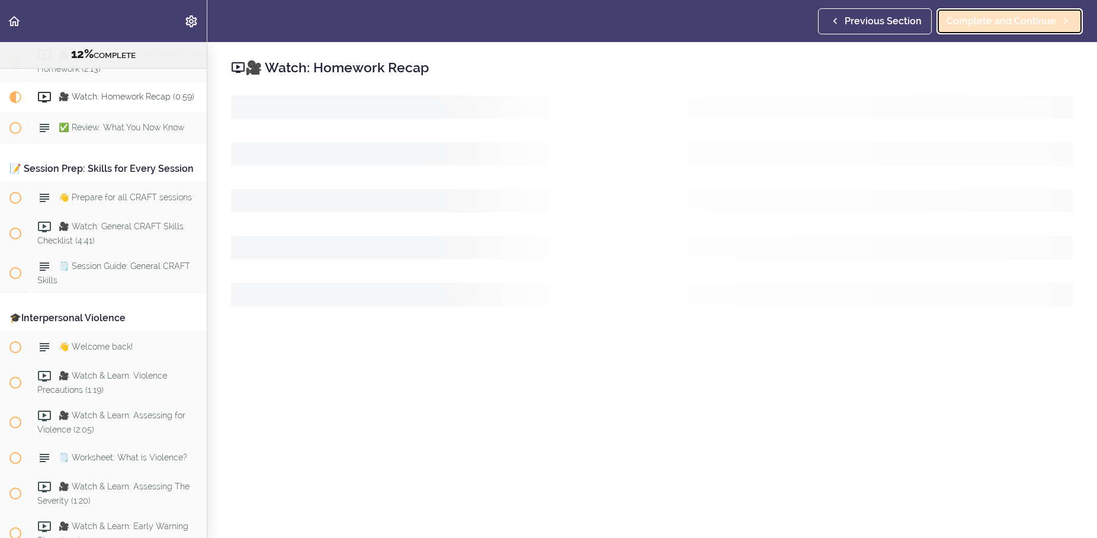
scroll to position [1100, 0]
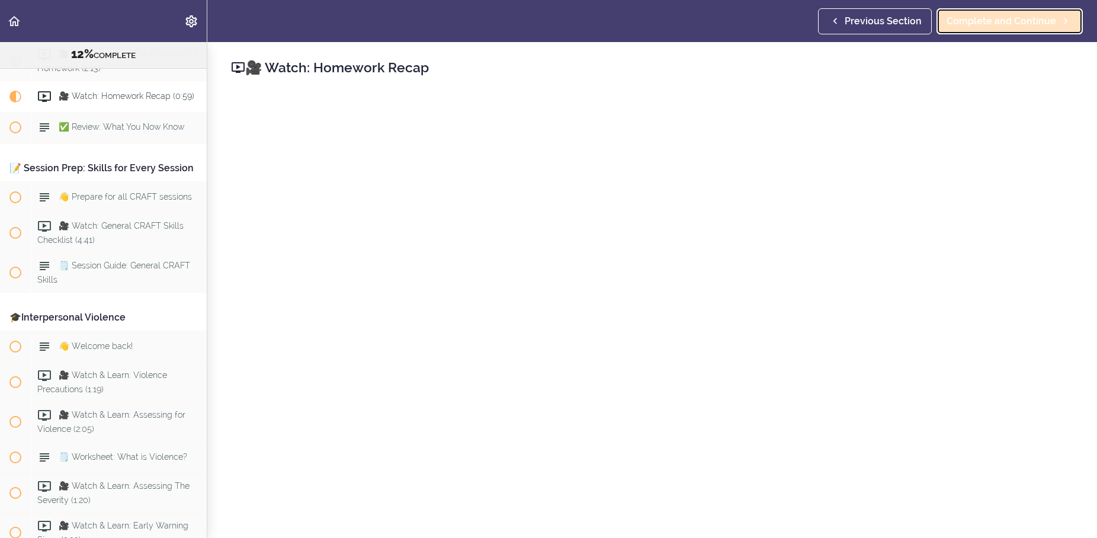
click at [961, 18] on span "Complete and Continue" at bounding box center [1002, 21] width 110 height 14
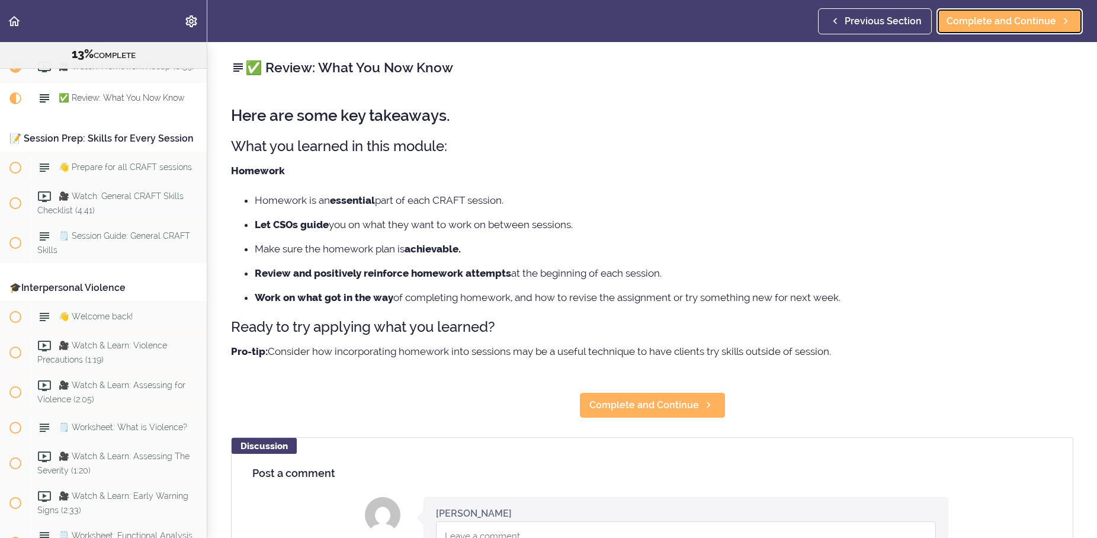
scroll to position [1131, 0]
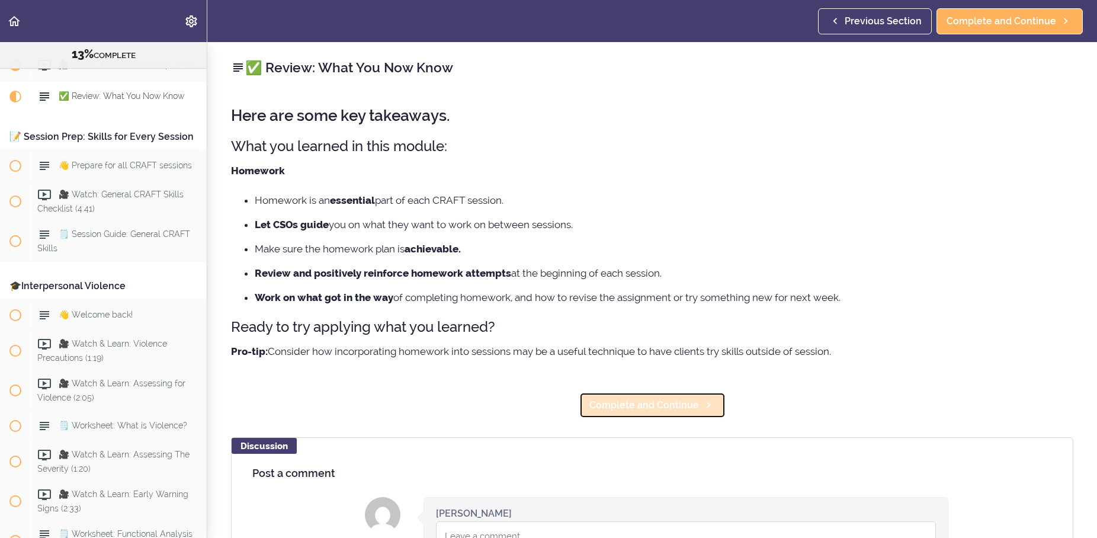
click at [630, 399] on link "Complete and Continue" at bounding box center [653, 405] width 146 height 26
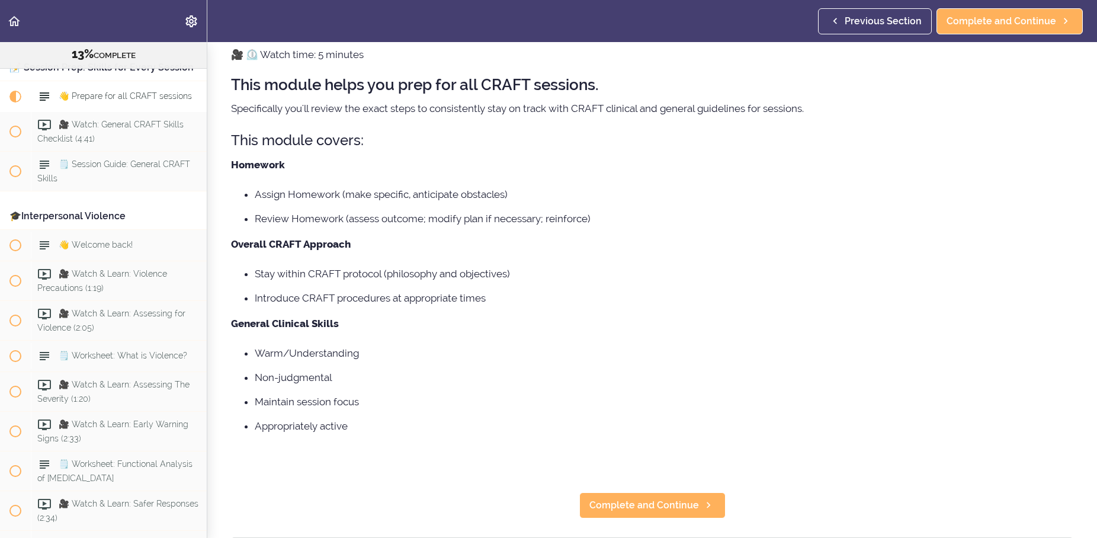
scroll to position [57, 0]
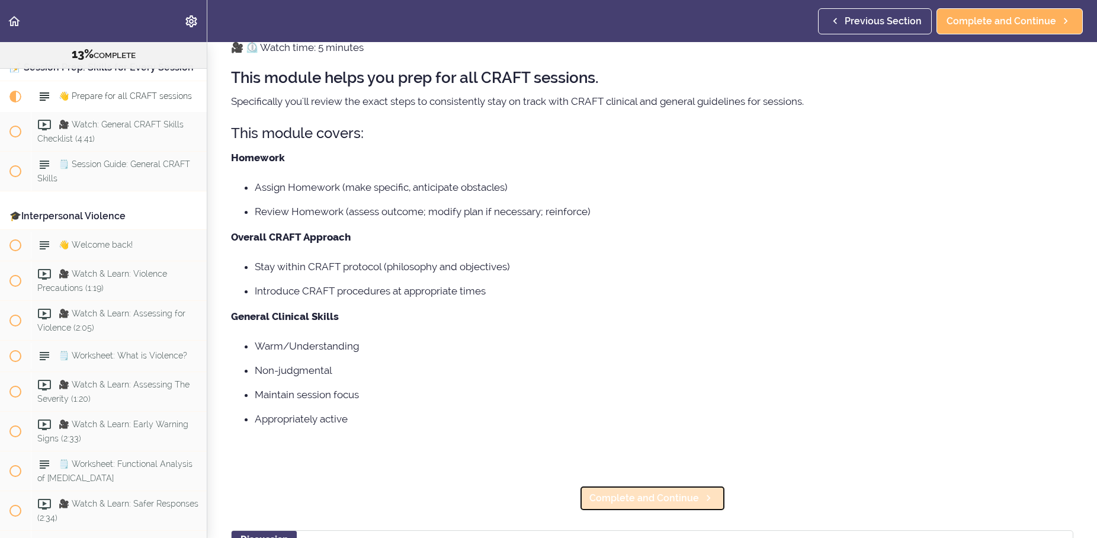
click at [613, 495] on span "Complete and Continue" at bounding box center [645, 498] width 110 height 14
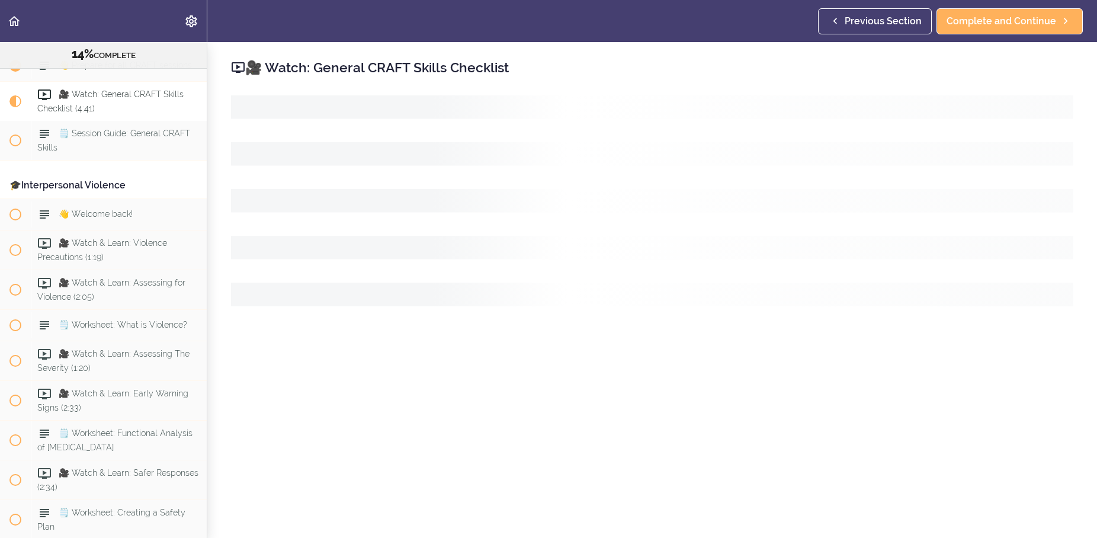
scroll to position [1233, 0]
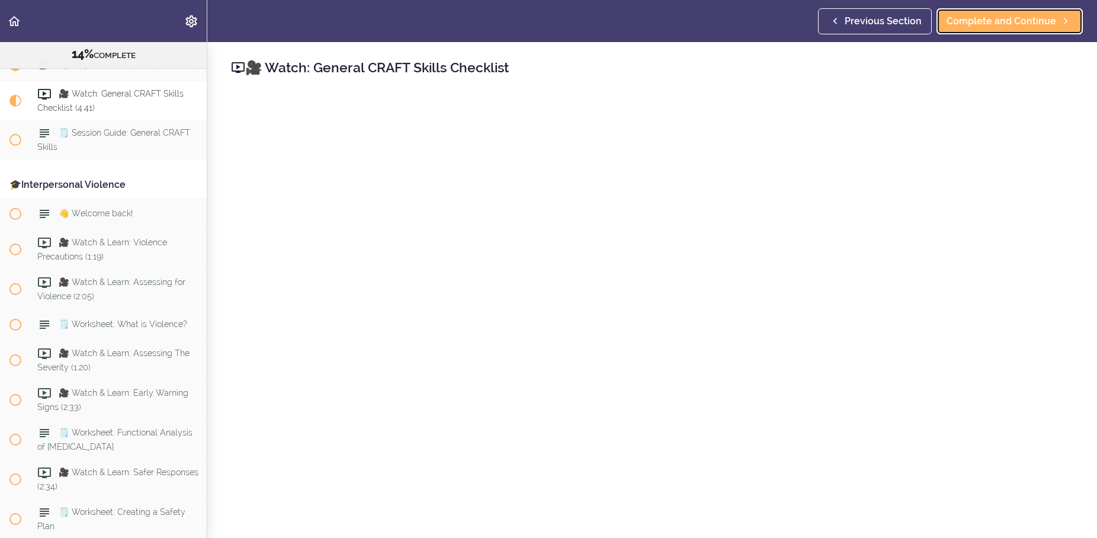
drag, startPoint x: 978, startPoint y: 15, endPoint x: 877, endPoint y: 84, distance: 122.4
click at [978, 16] on span "Complete and Continue" at bounding box center [1002, 21] width 110 height 14
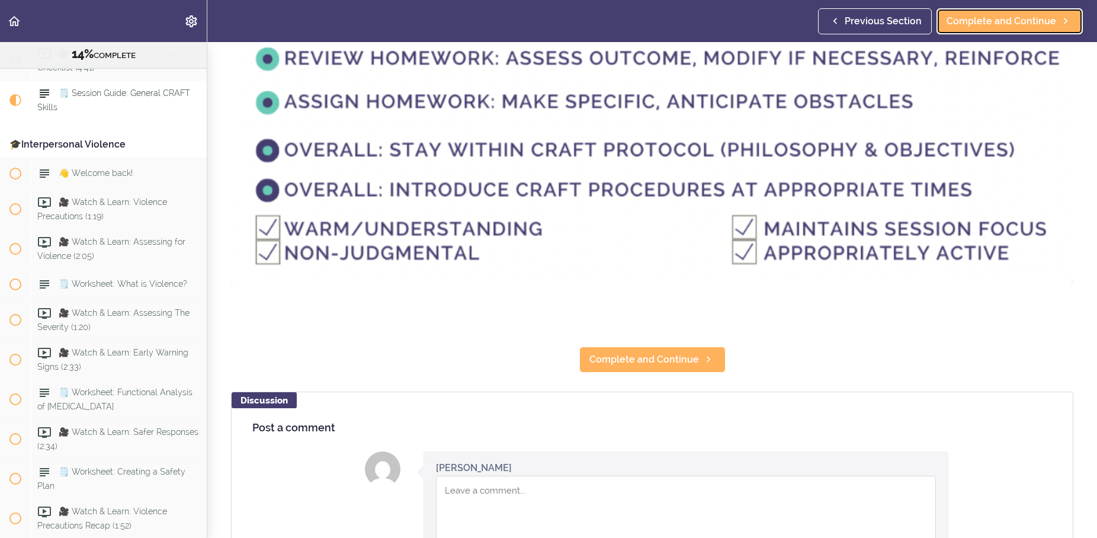
scroll to position [171, 0]
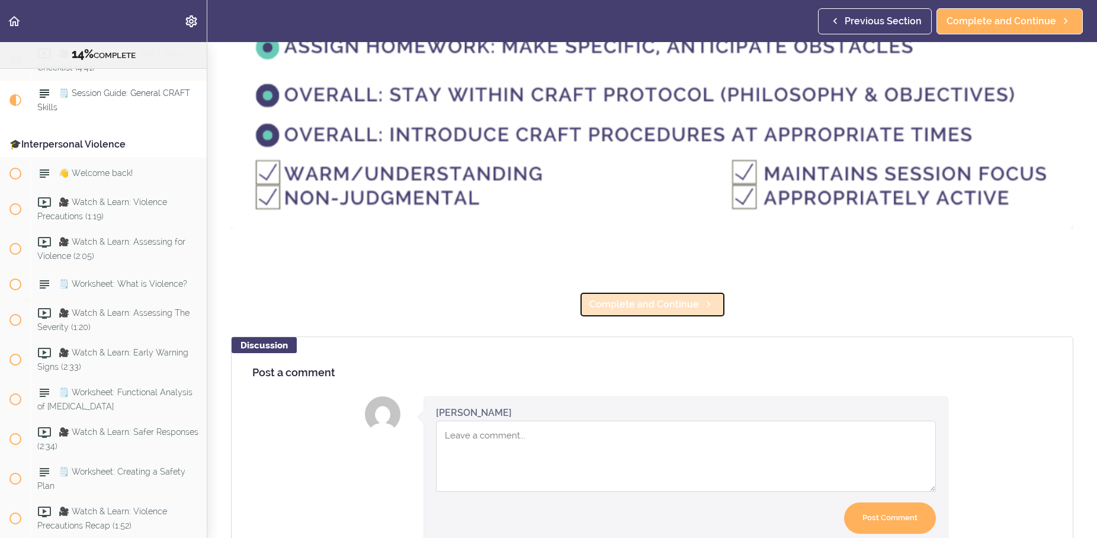
click at [613, 302] on span "Complete and Continue" at bounding box center [645, 304] width 110 height 14
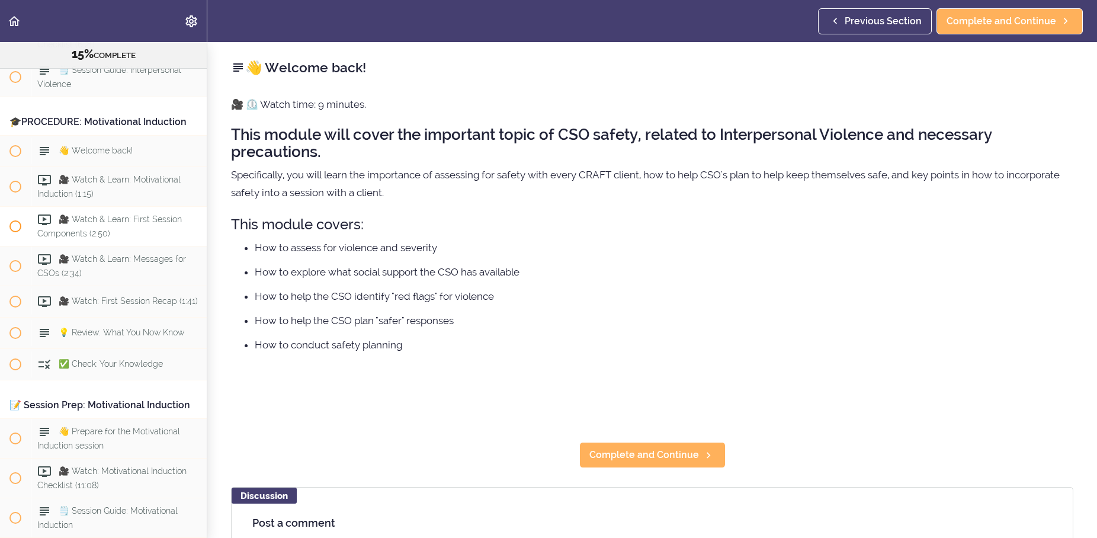
scroll to position [1864, 0]
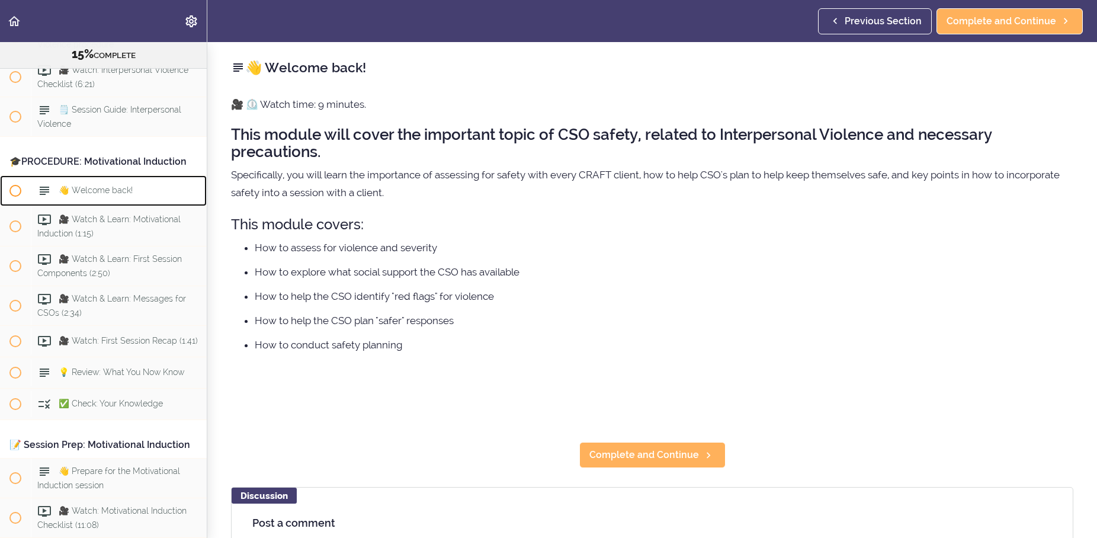
click at [111, 195] on span "👋 Welcome back!" at bounding box center [96, 189] width 74 height 9
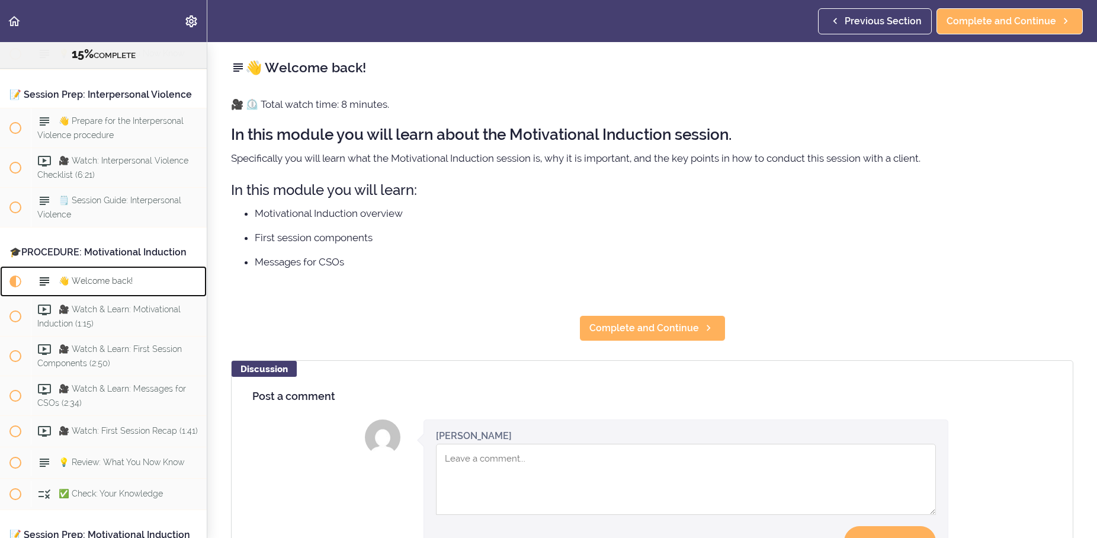
scroll to position [1792, 0]
